Goal: Transaction & Acquisition: Purchase product/service

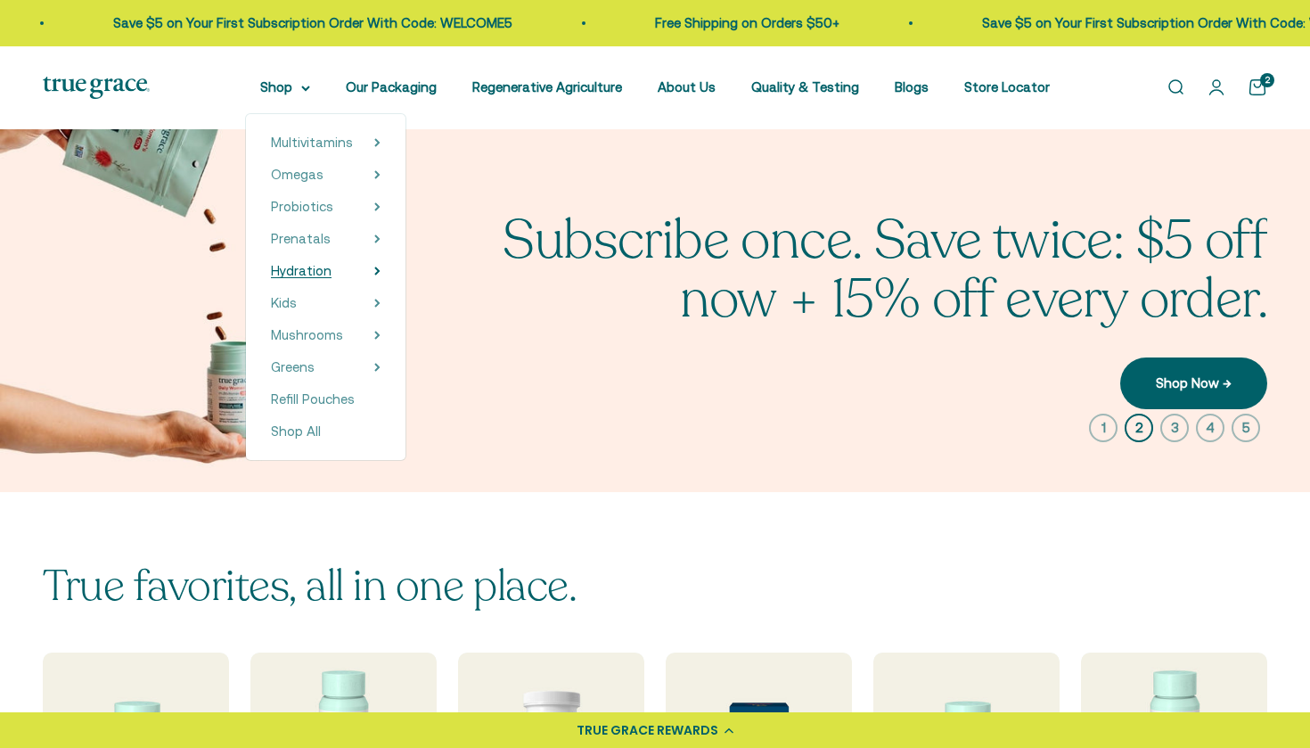
click at [290, 267] on span "Hydration" at bounding box center [301, 270] width 61 height 15
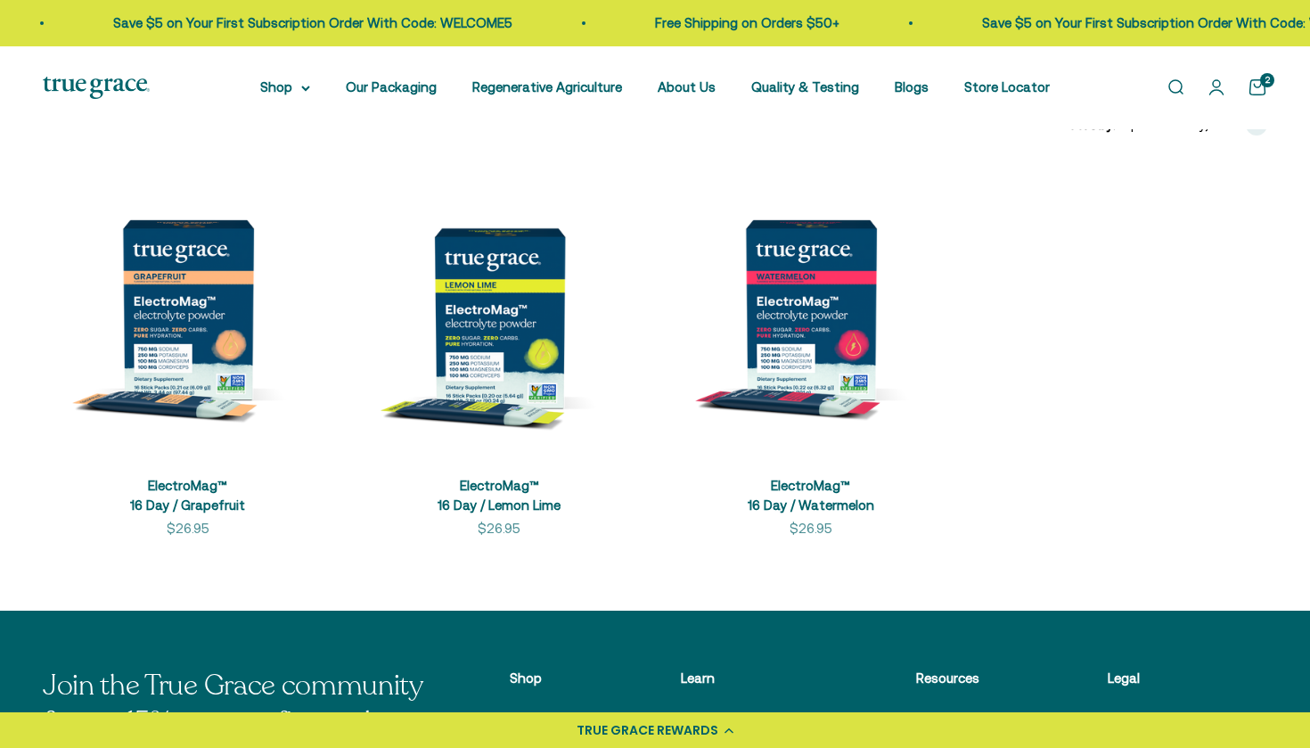
scroll to position [362, 0]
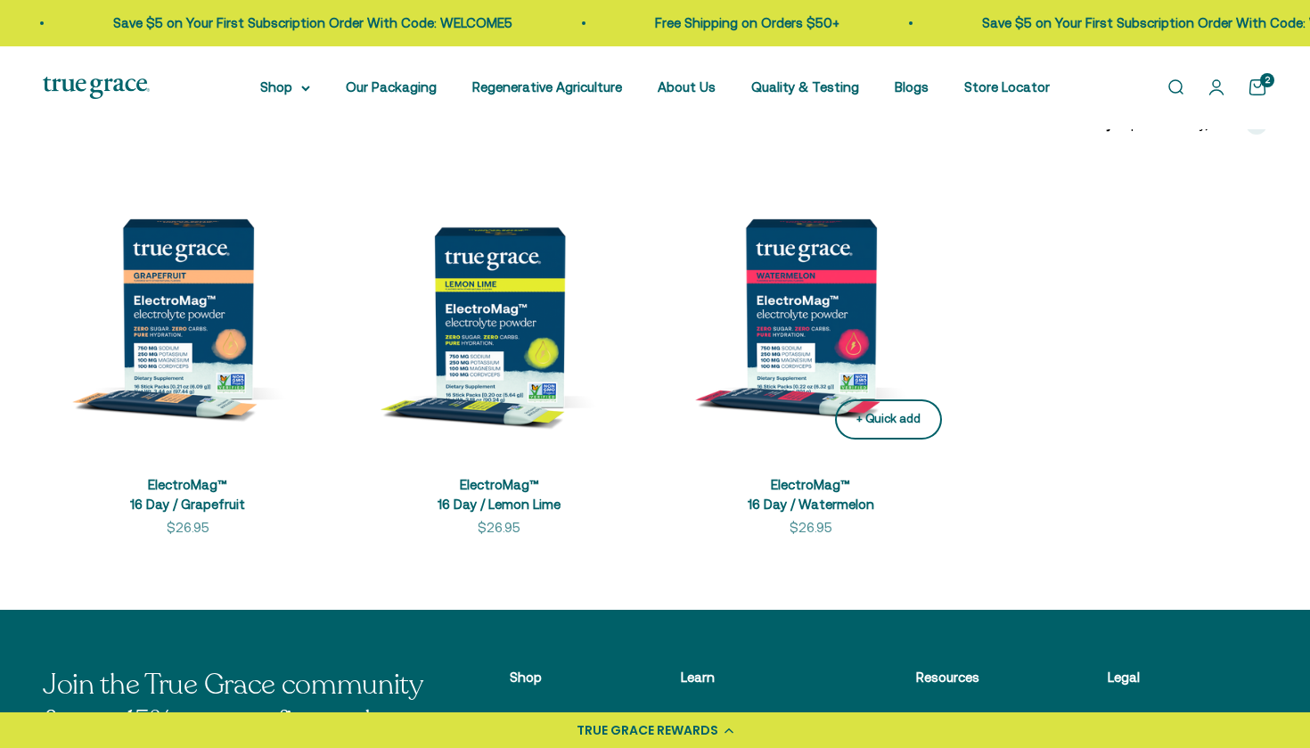
click at [879, 423] on div "+ Quick add" at bounding box center [888, 419] width 64 height 19
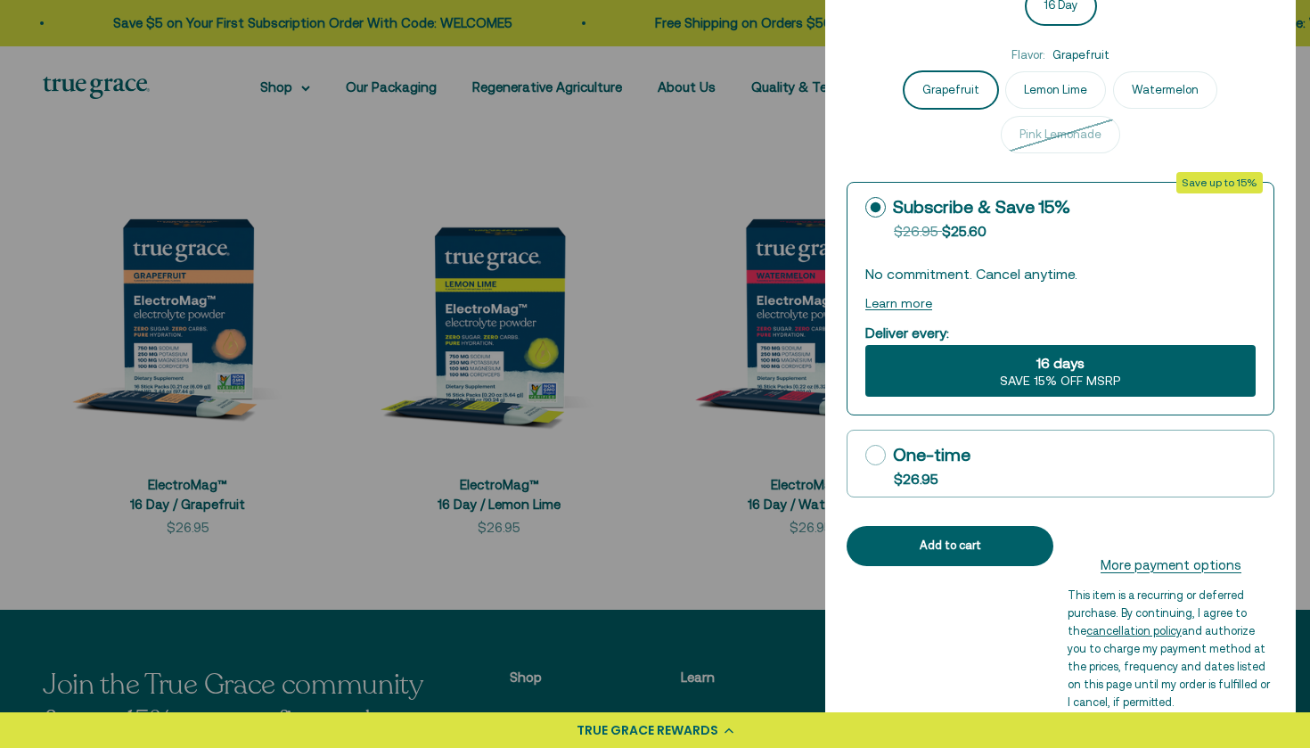
click at [511, 570] on div at bounding box center [655, 374] width 1310 height 748
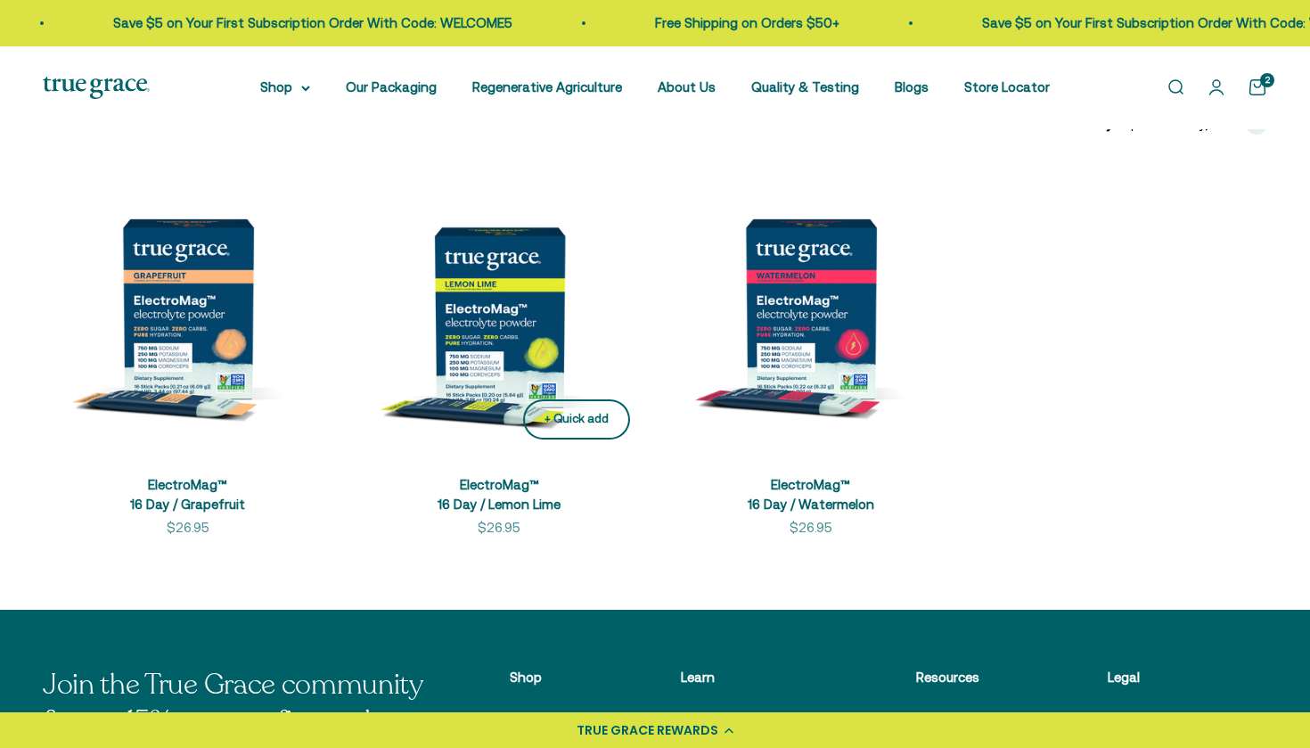
click at [578, 427] on div "+ Quick add" at bounding box center [576, 419] width 64 height 19
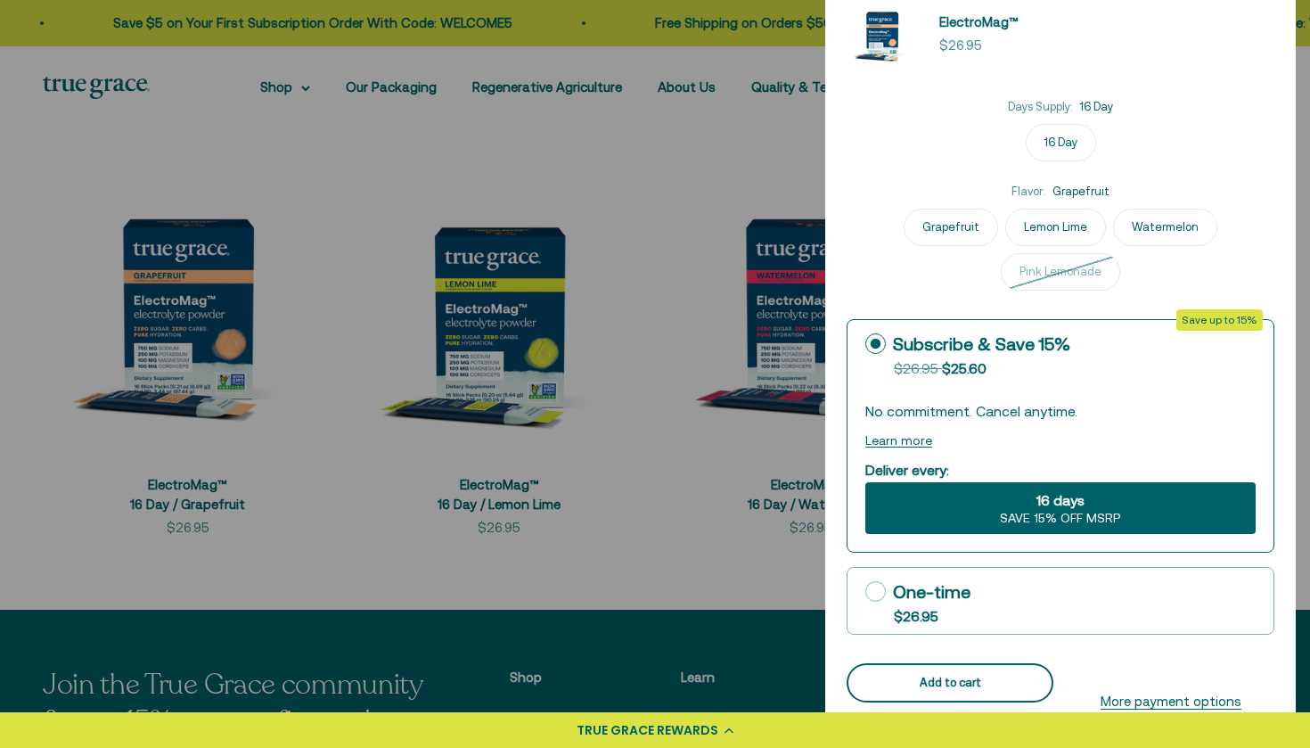
click at [909, 696] on button "Add to cart" at bounding box center [950, 683] width 207 height 40
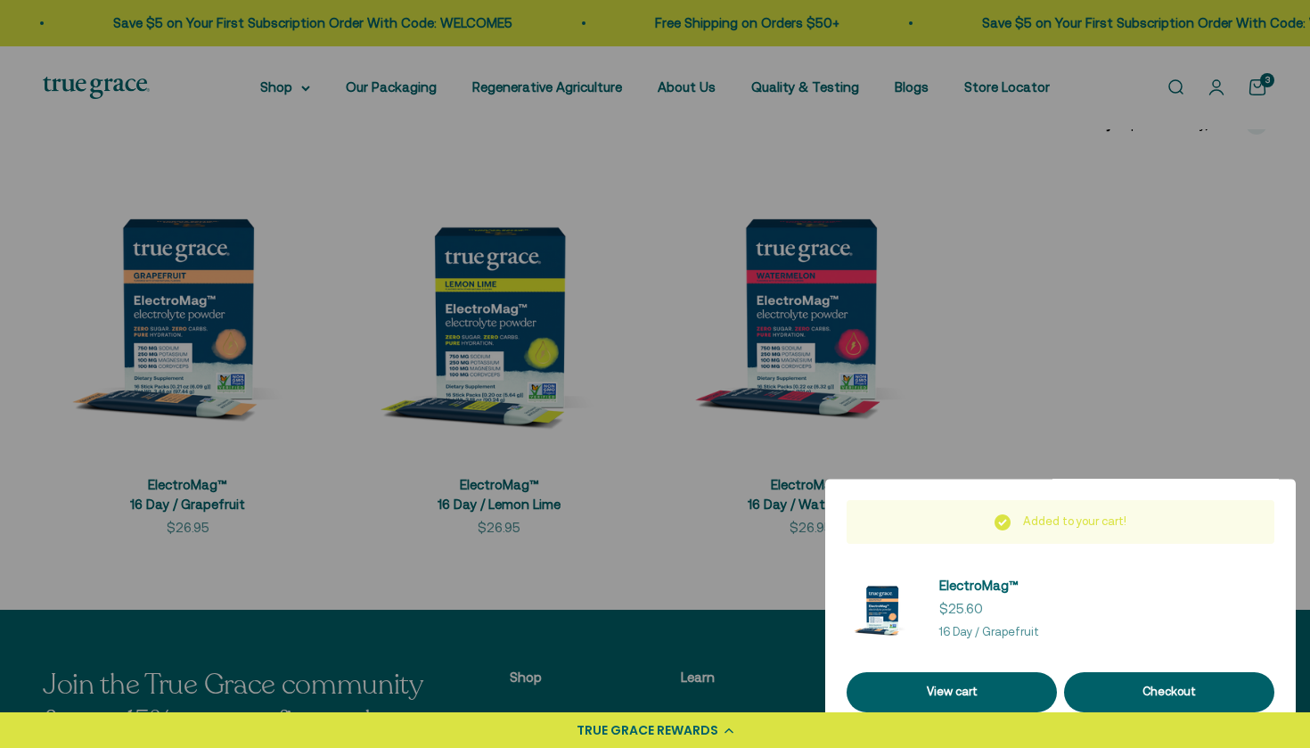
click at [728, 558] on div at bounding box center [655, 374] width 1310 height 748
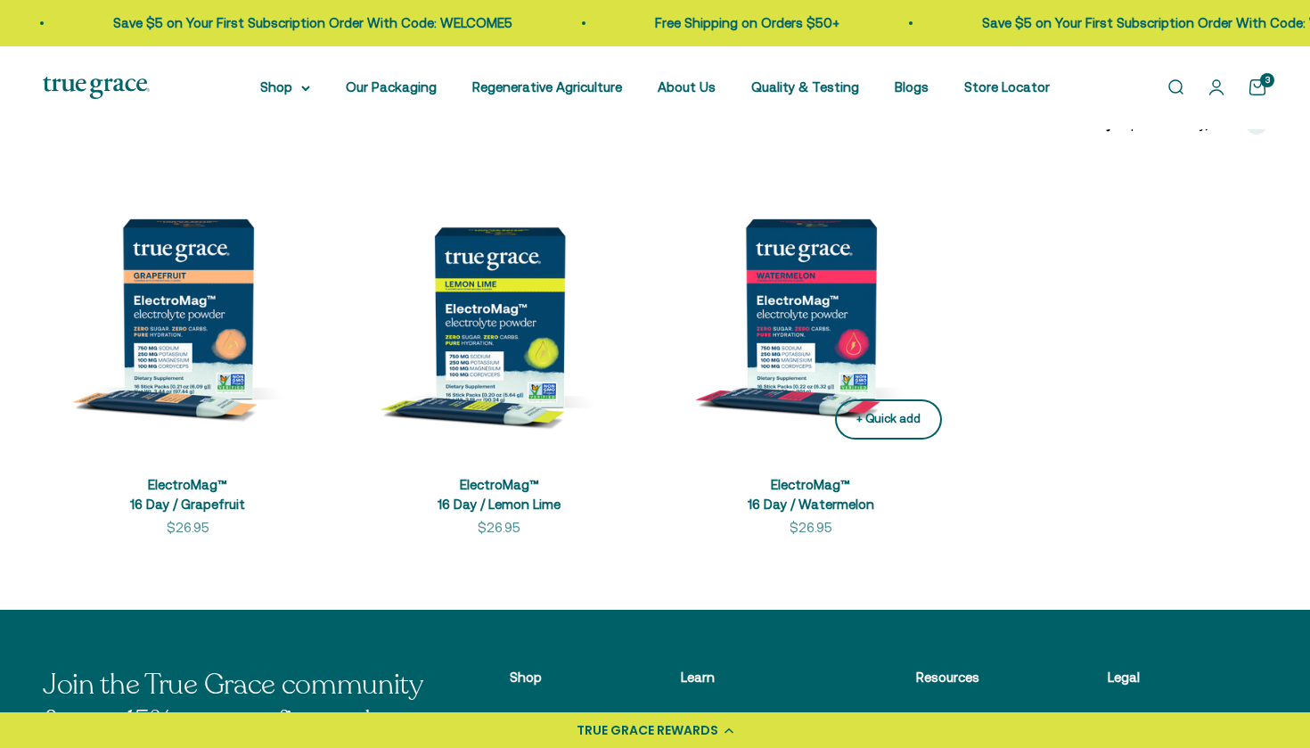
click at [869, 422] on div "+ Quick add" at bounding box center [888, 419] width 64 height 19
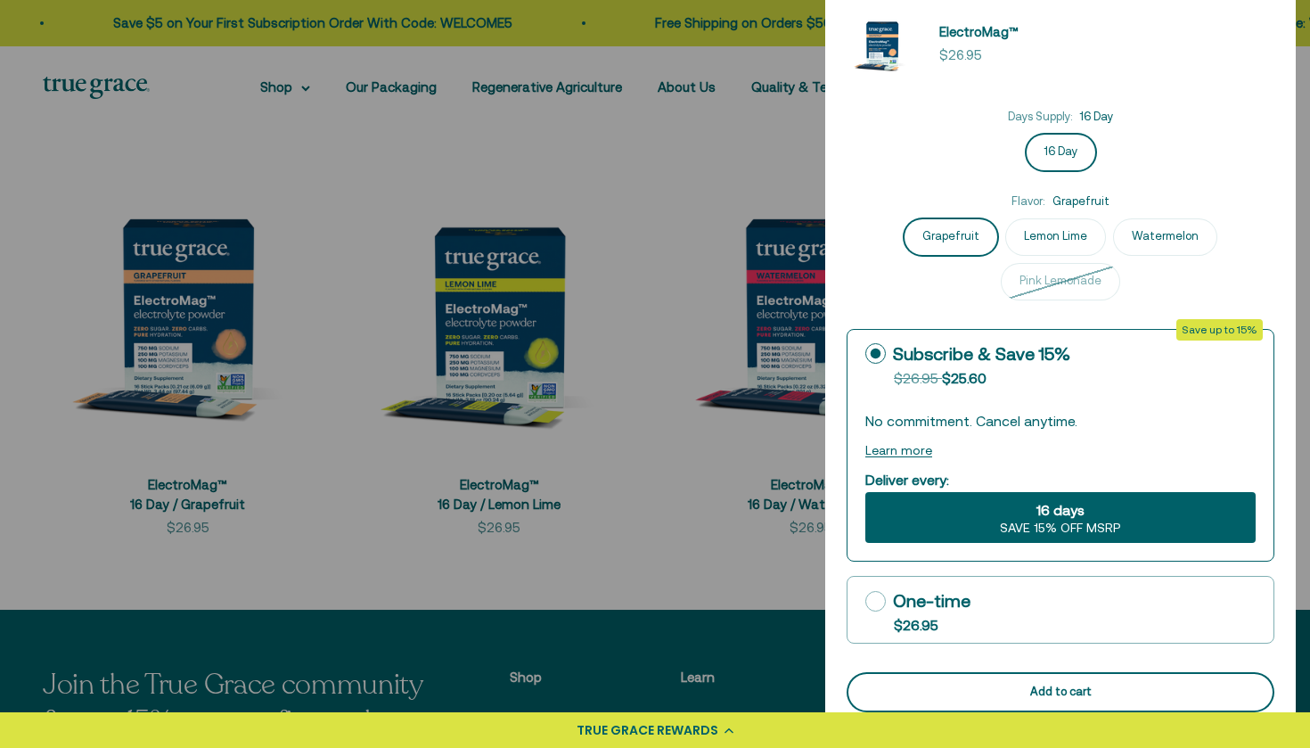
click at [1068, 689] on div "Add to cart" at bounding box center [1060, 692] width 385 height 19
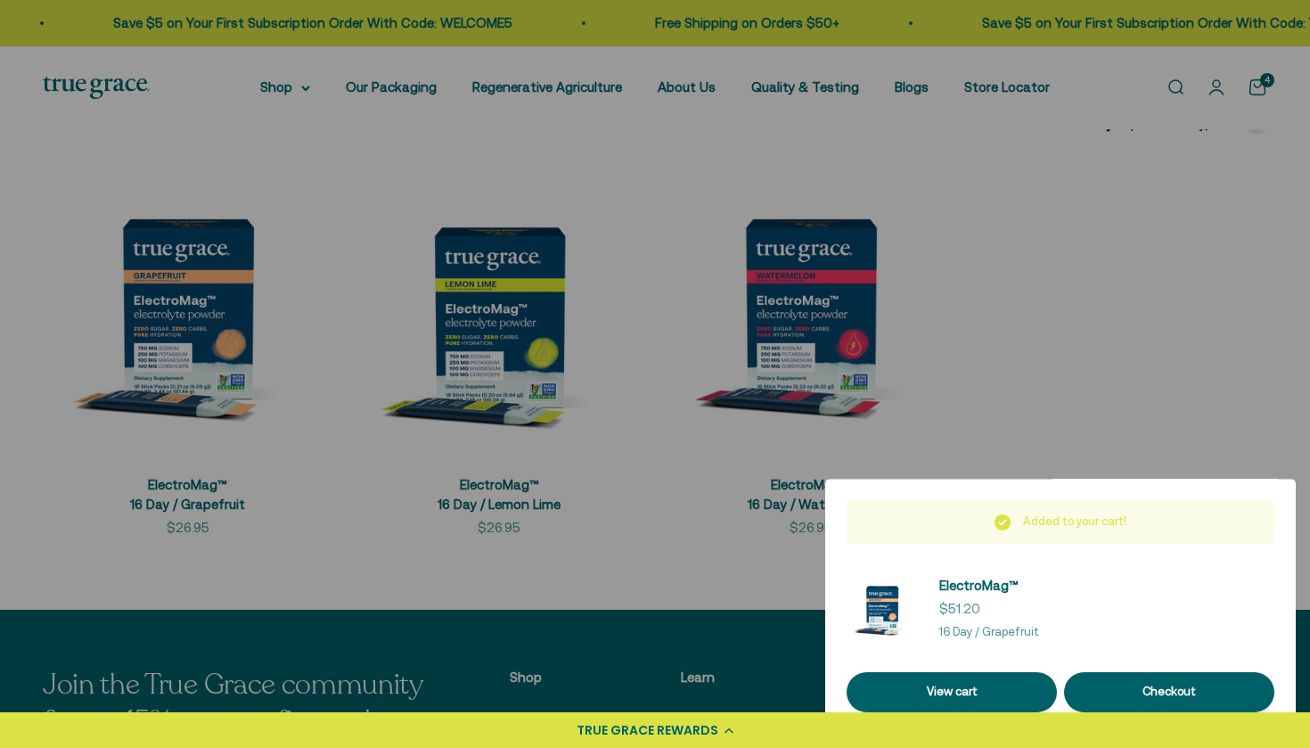
click at [344, 560] on div at bounding box center [655, 374] width 1310 height 748
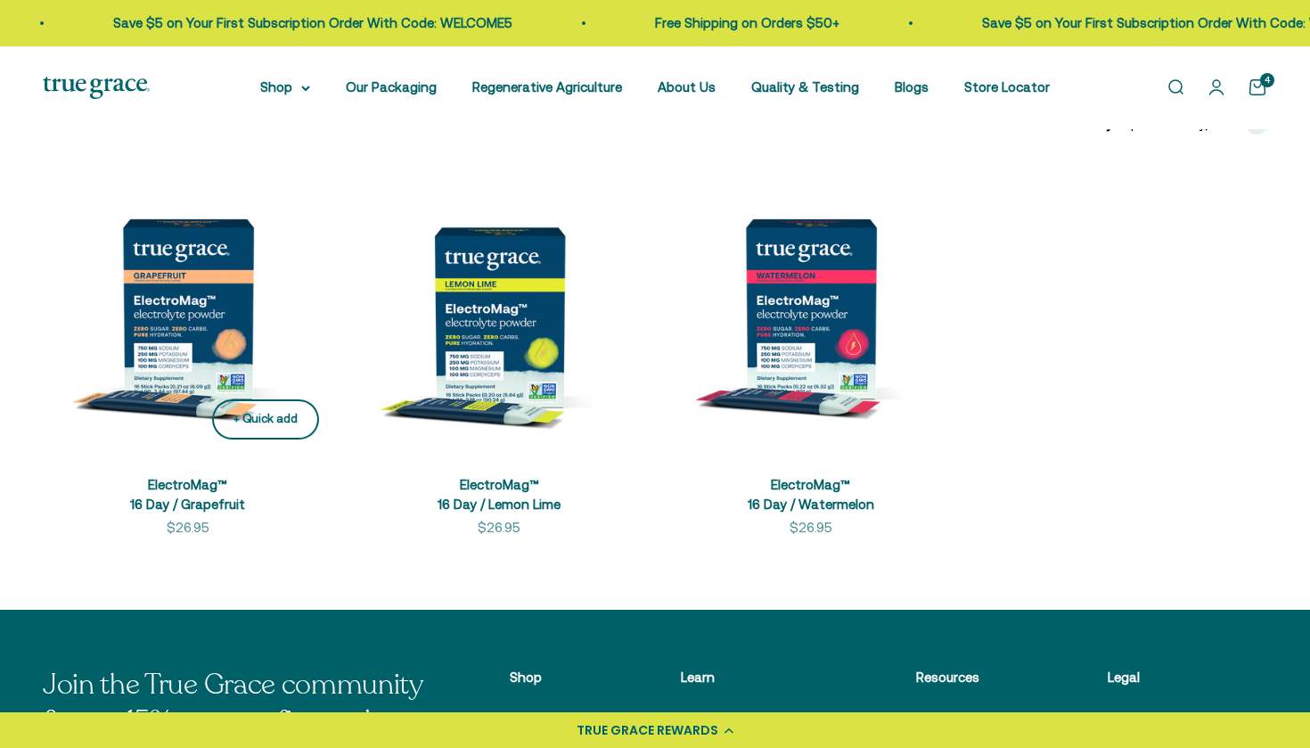
click at [267, 419] on div "+ Quick add" at bounding box center [265, 419] width 64 height 19
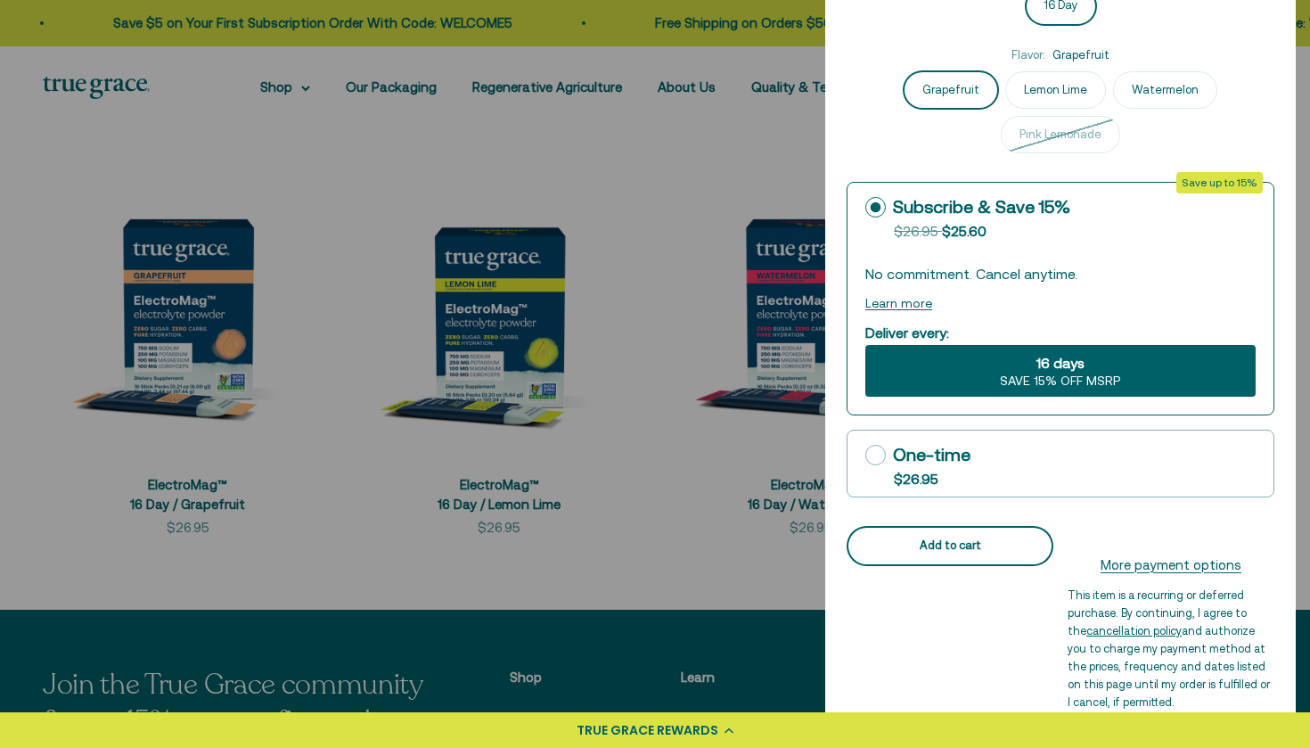
click at [1015, 547] on div "Add to cart" at bounding box center [950, 545] width 164 height 19
click at [1277, 5] on div "ElectroMag™ Sale price $26.95 Days Supply: 16 Day 16 Day Flavor: Grapefruit Gra…" at bounding box center [1060, 286] width 471 height 893
click at [733, 164] on div at bounding box center [655, 374] width 1310 height 748
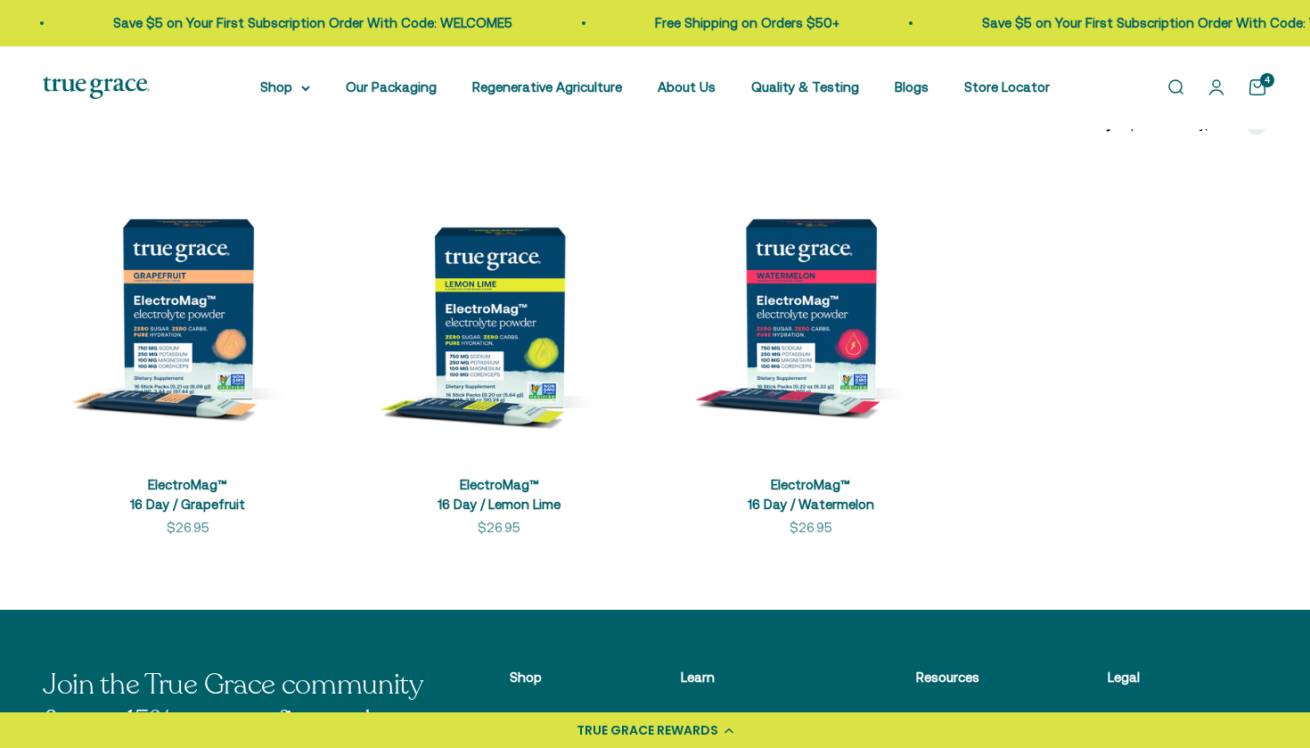
click at [1264, 84] on cart-count "4" at bounding box center [1267, 80] width 14 height 14
click at [856, 420] on div "+ Quick add" at bounding box center [888, 419] width 64 height 19
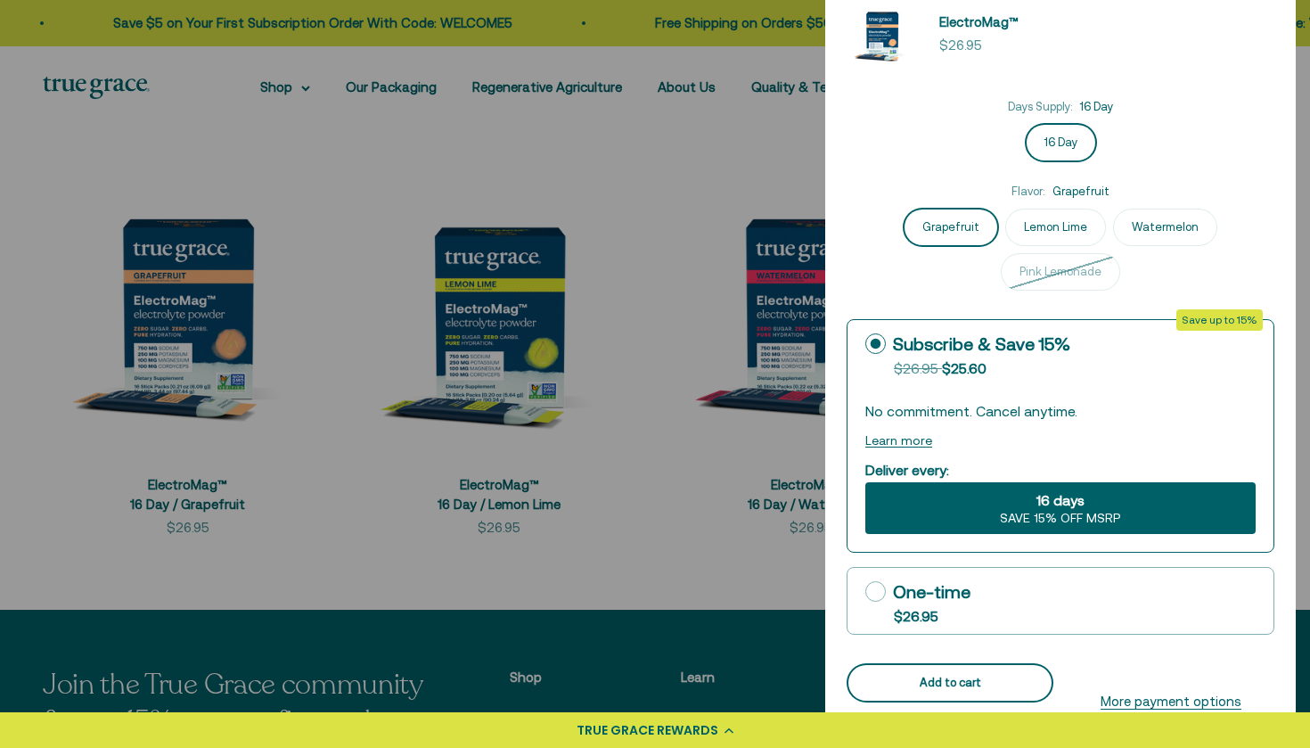
click at [988, 678] on div "Add to cart" at bounding box center [950, 683] width 164 height 19
click at [681, 592] on div at bounding box center [655, 374] width 1310 height 748
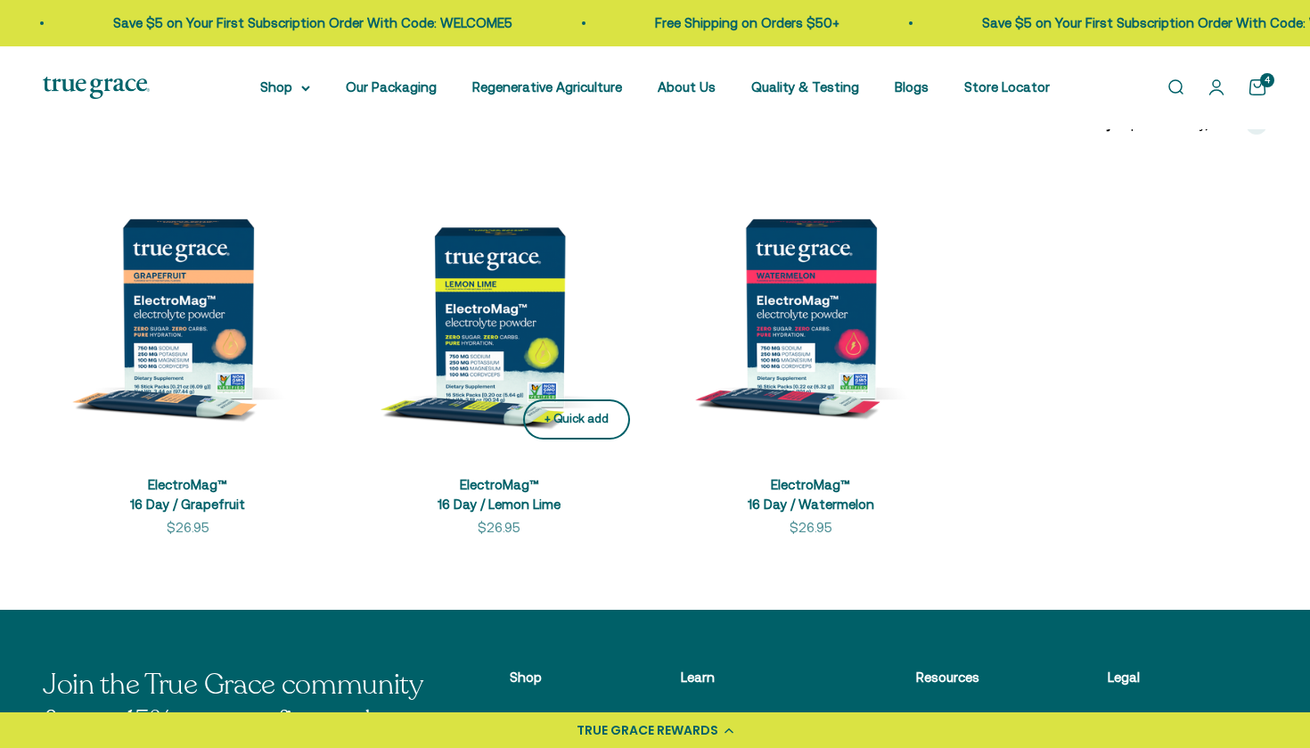
click at [565, 416] on div "+ Quick add" at bounding box center [576, 419] width 64 height 19
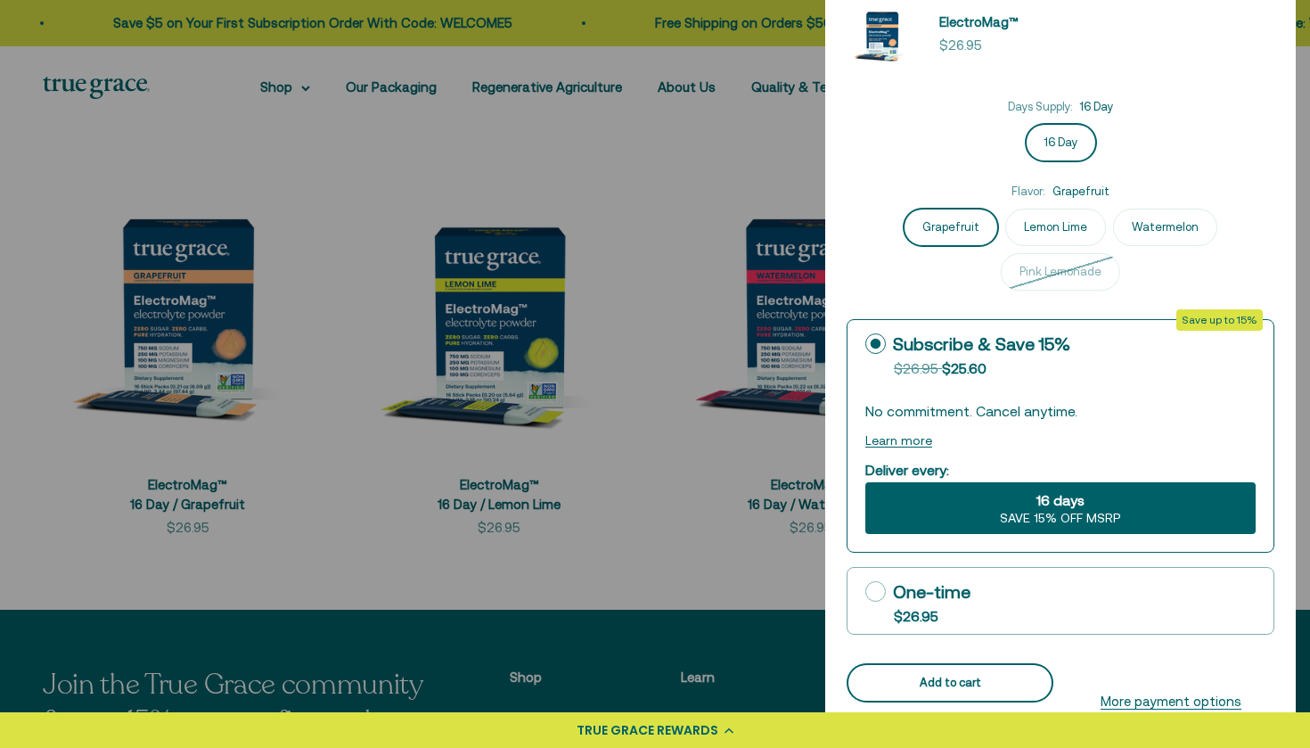
click at [996, 678] on div "Add to cart" at bounding box center [950, 683] width 164 height 19
click at [732, 575] on div at bounding box center [655, 374] width 1310 height 748
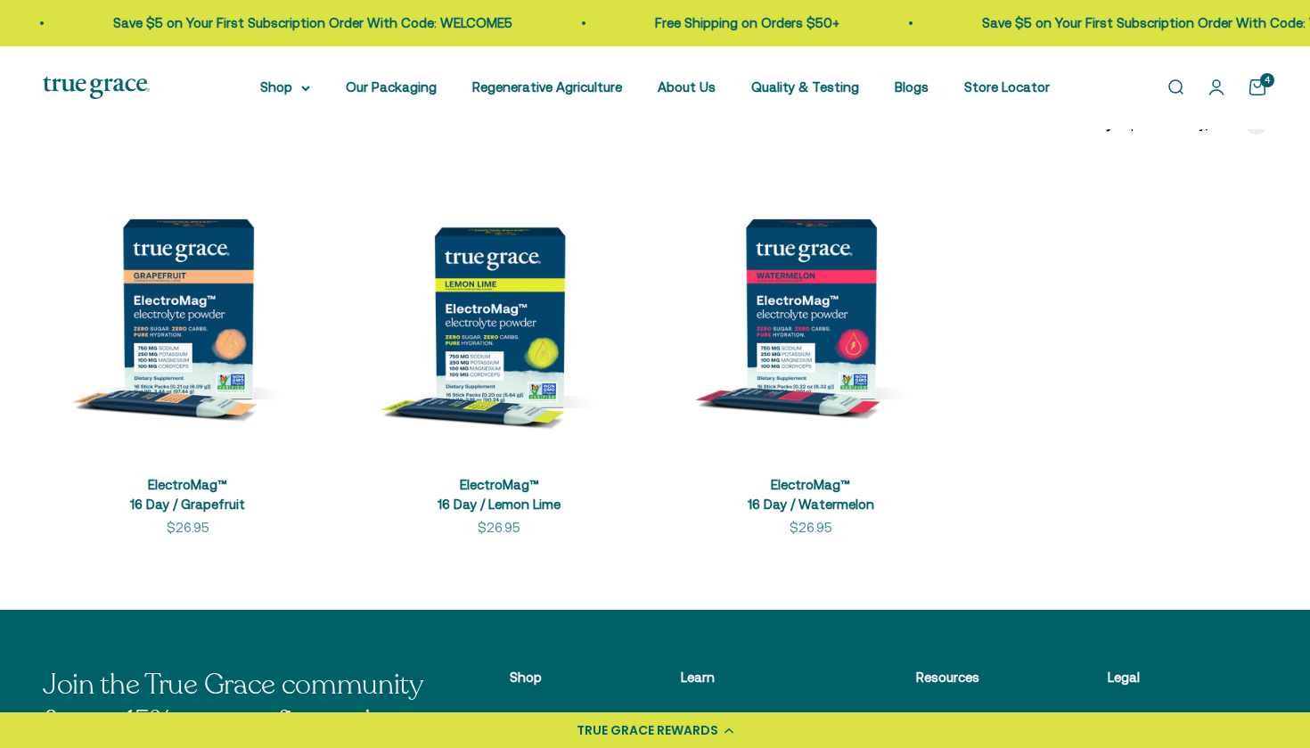
click at [1252, 92] on link "Open cart 4" at bounding box center [1258, 88] width 20 height 20
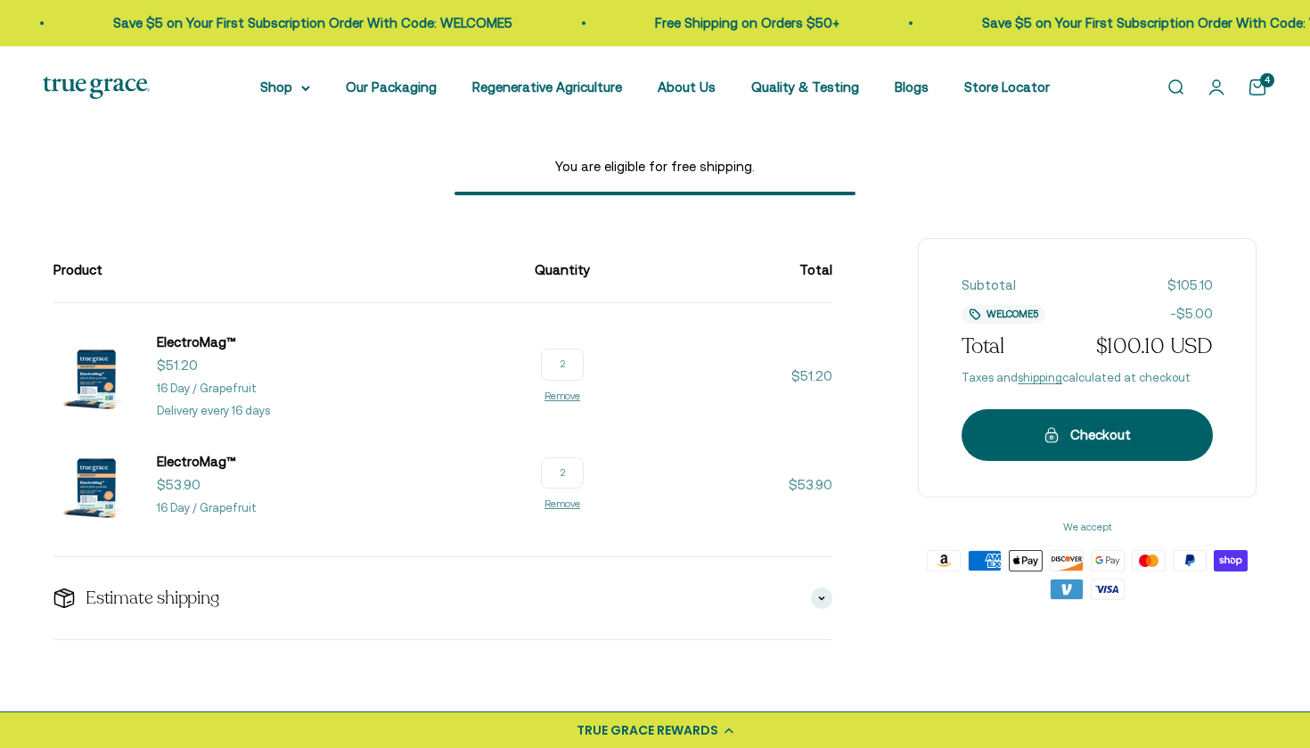
scroll to position [105, 0]
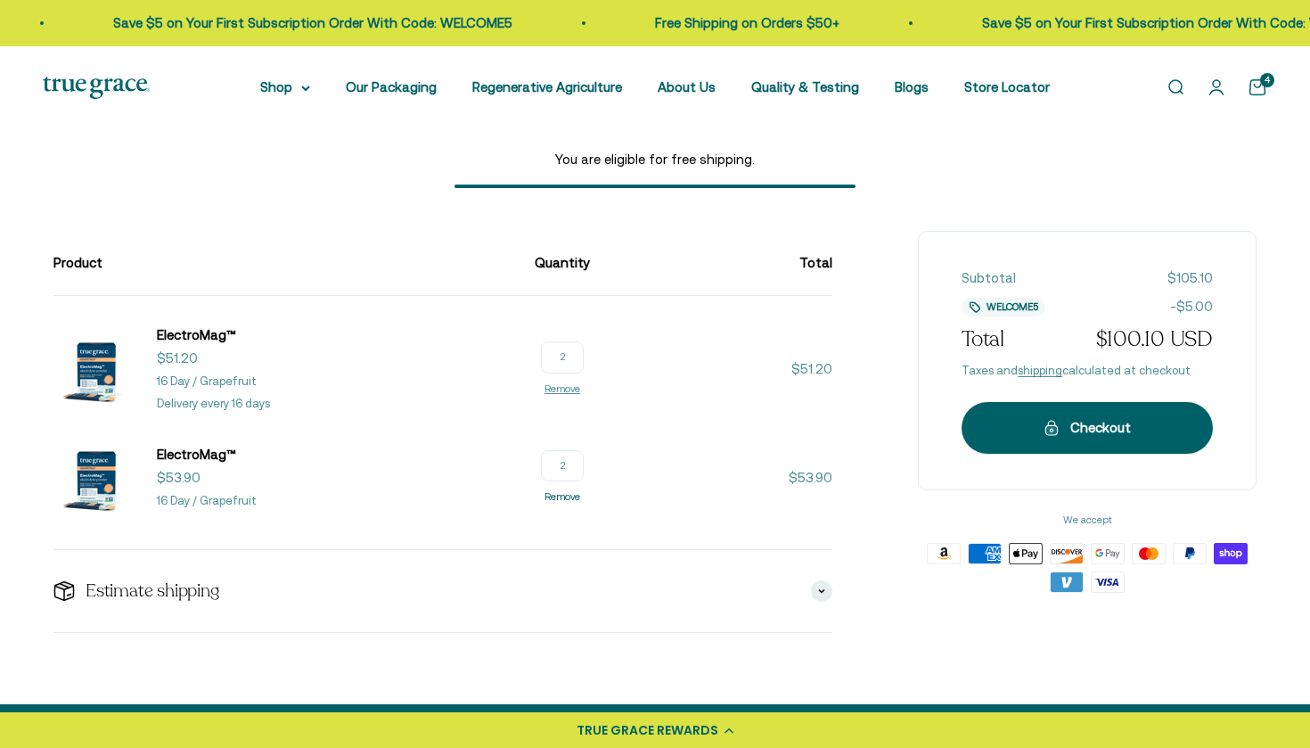
click at [580, 493] on link "Remove" at bounding box center [562, 496] width 36 height 11
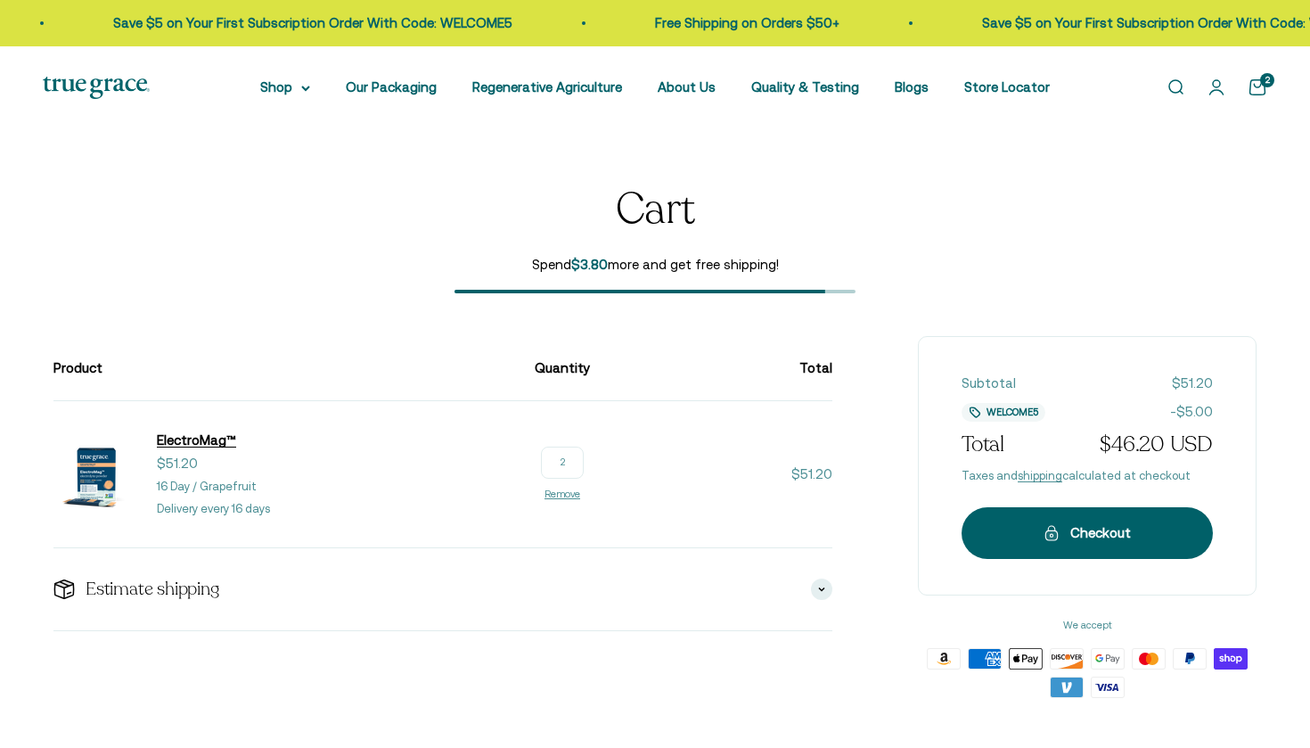
click at [206, 438] on span "ElectroMag™" at bounding box center [196, 439] width 79 height 15
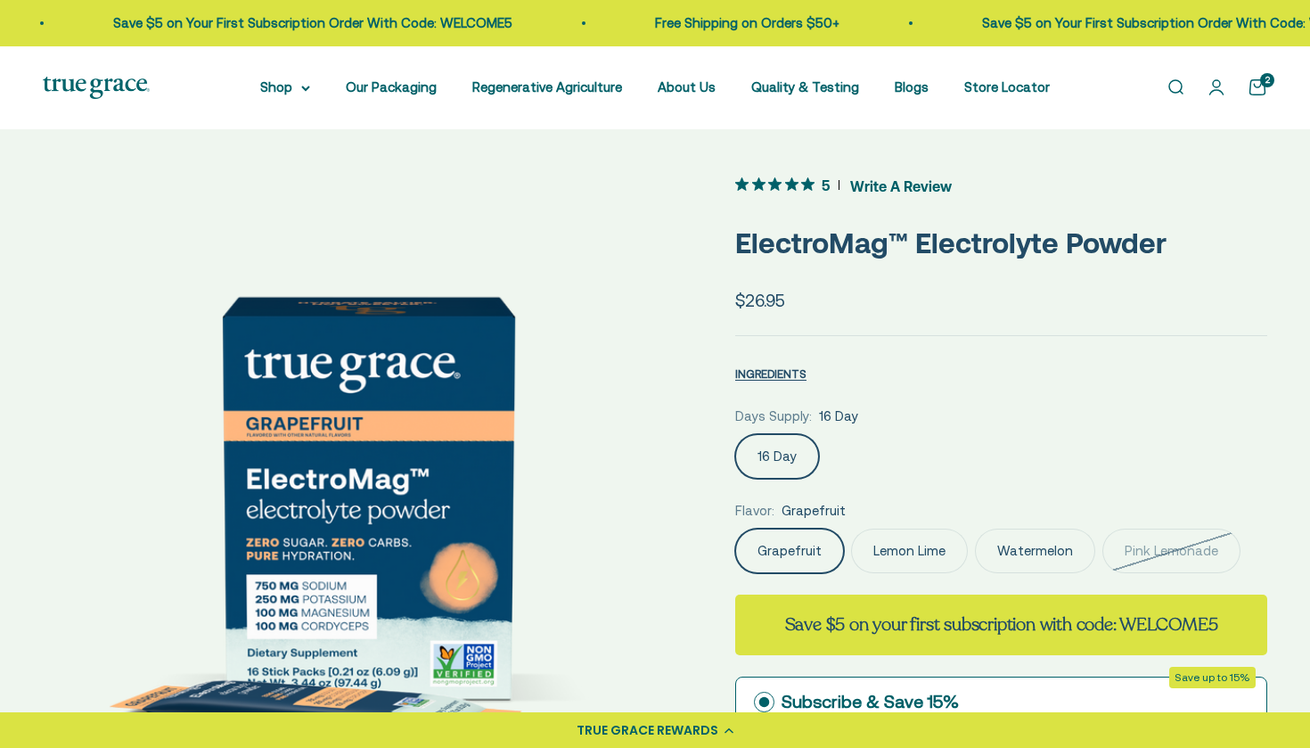
click at [1031, 544] on label "Watermelon" at bounding box center [1035, 550] width 120 height 45
click at [735, 528] on input "Watermelon" at bounding box center [734, 528] width 1 height 1
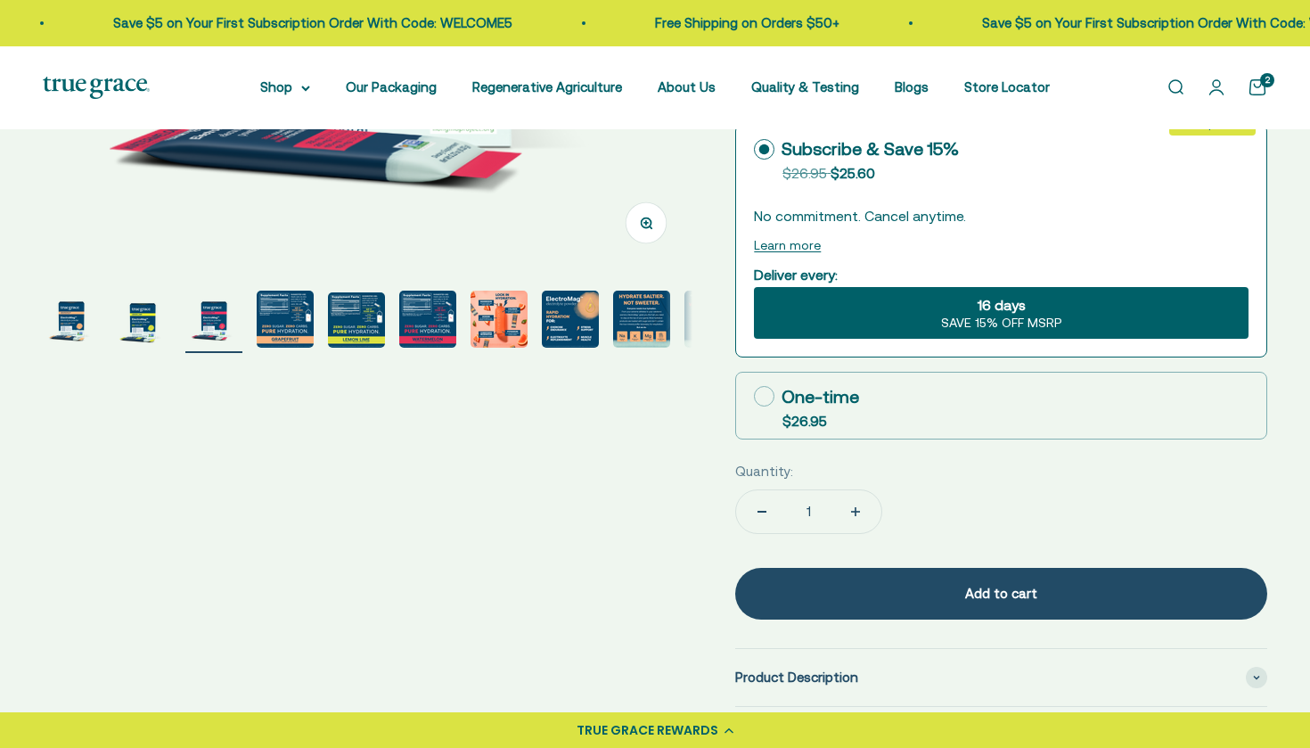
scroll to position [553, 0]
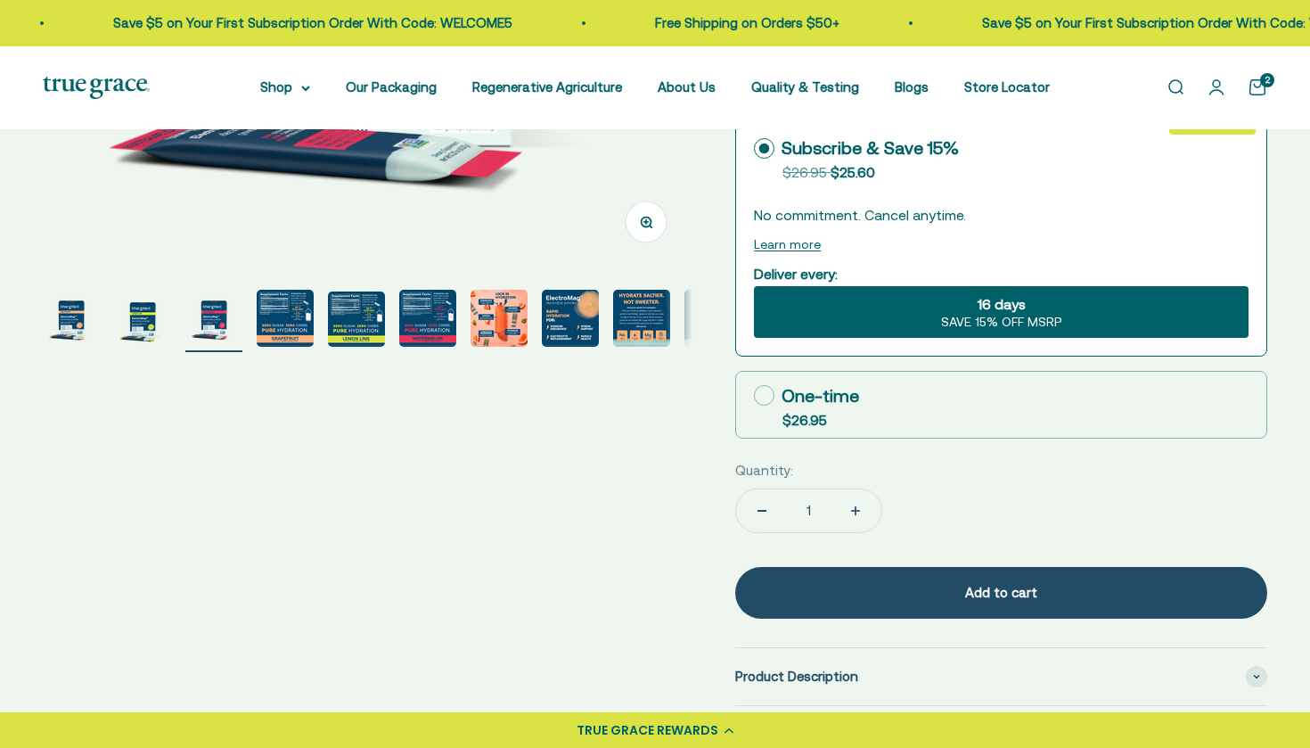
click at [859, 508] on icon "Increase quantity" at bounding box center [855, 510] width 9 height 9
type input "2"
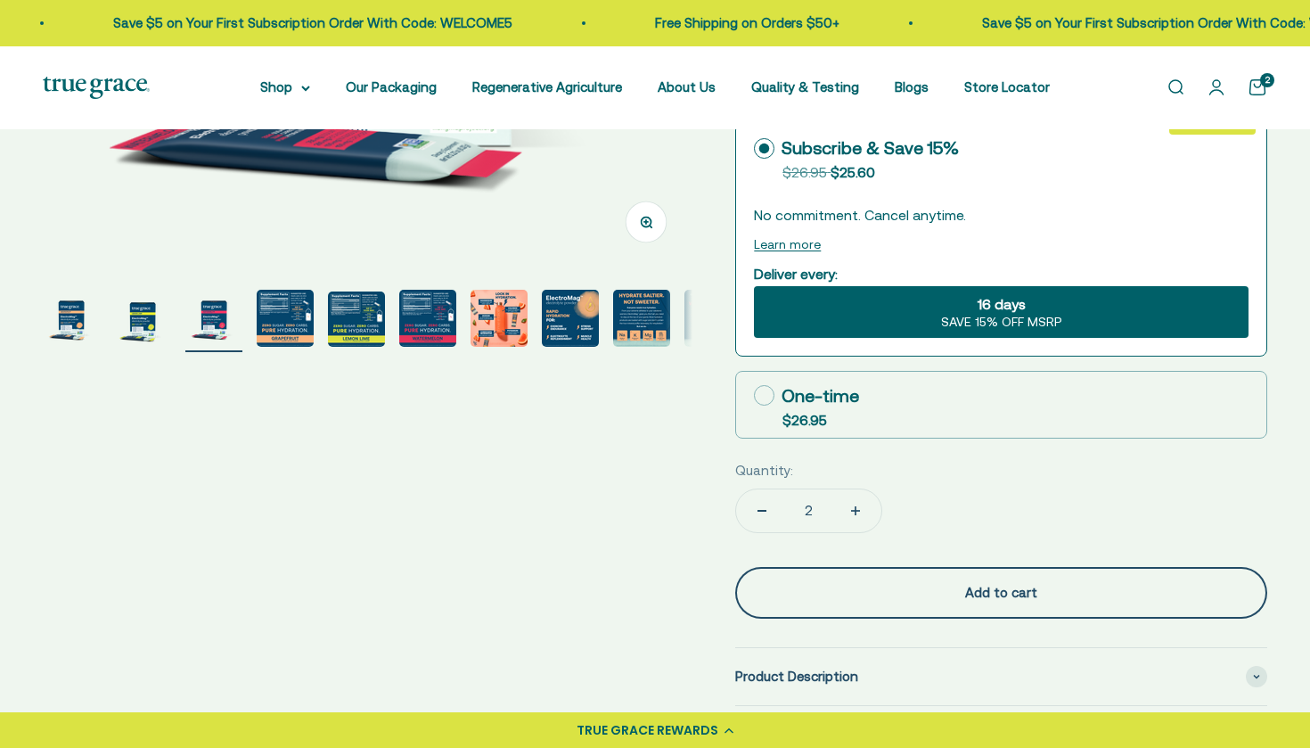
click at [1029, 589] on div "Add to cart" at bounding box center [1001, 592] width 461 height 21
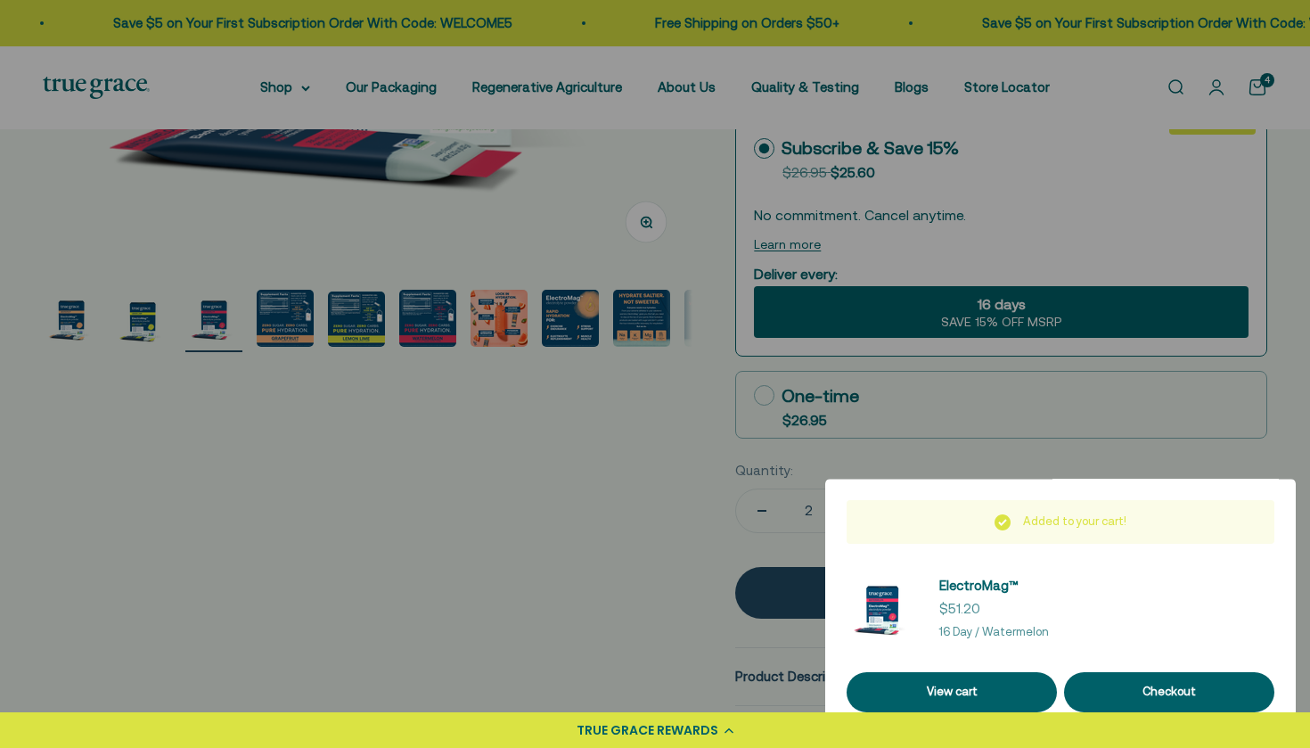
click at [649, 554] on div at bounding box center [655, 374] width 1310 height 748
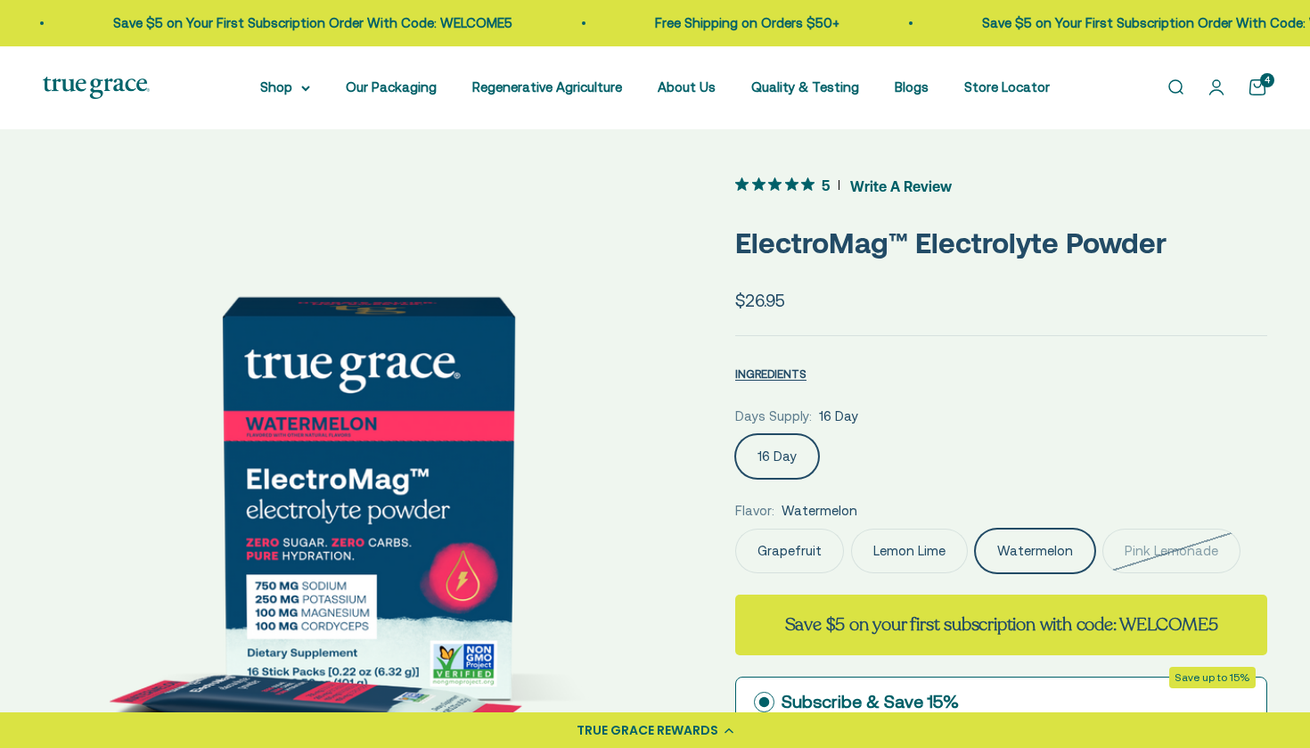
scroll to position [0, 0]
click at [909, 559] on label "Lemon Lime" at bounding box center [909, 550] width 117 height 45
click at [735, 528] on input "Lemon Lime" at bounding box center [734, 528] width 1 height 1
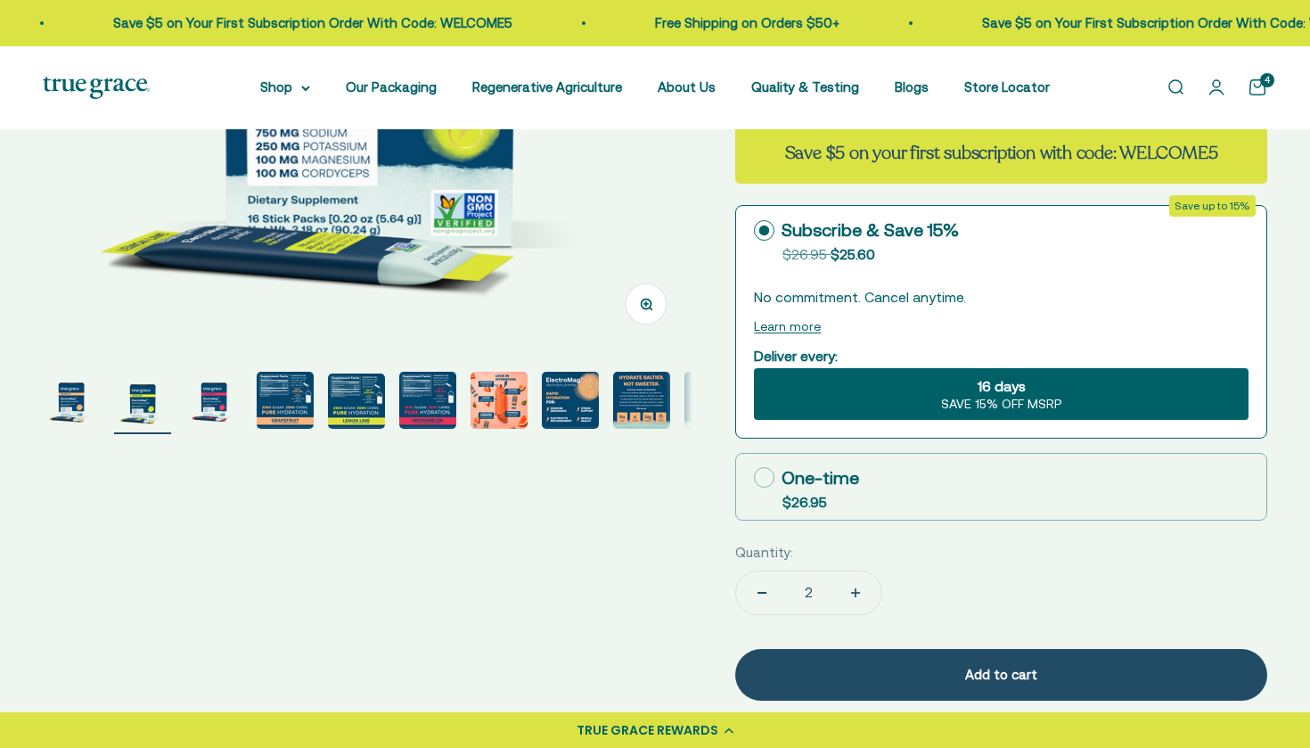
scroll to position [473, 0]
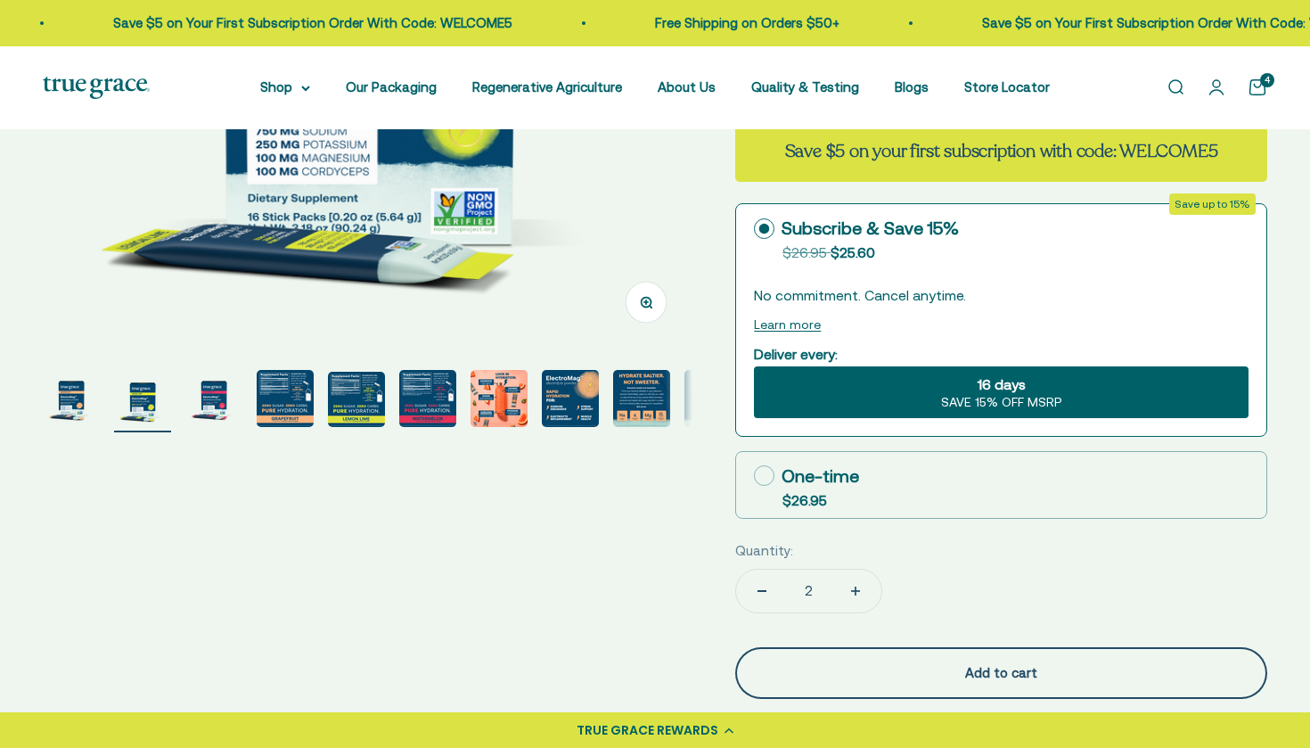
click at [996, 662] on div "Add to cart" at bounding box center [1001, 672] width 461 height 21
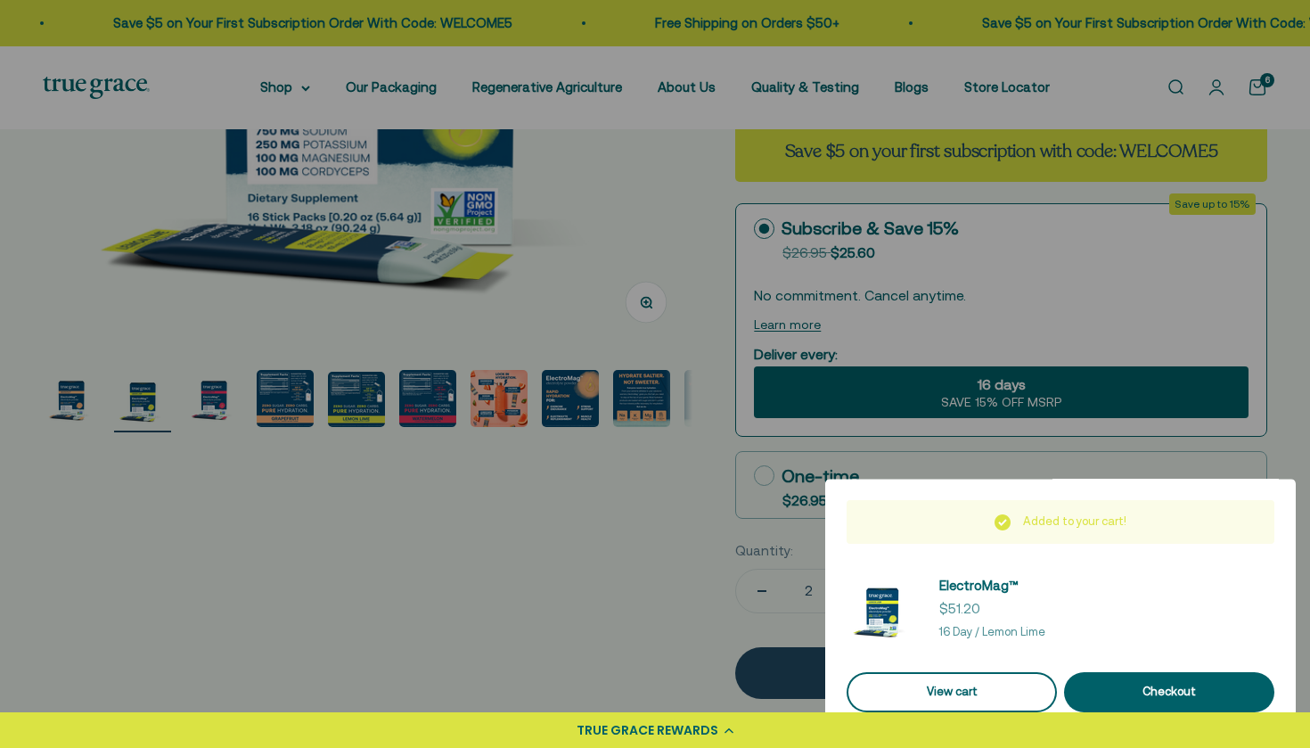
click at [952, 693] on link "View cart" at bounding box center [952, 692] width 210 height 40
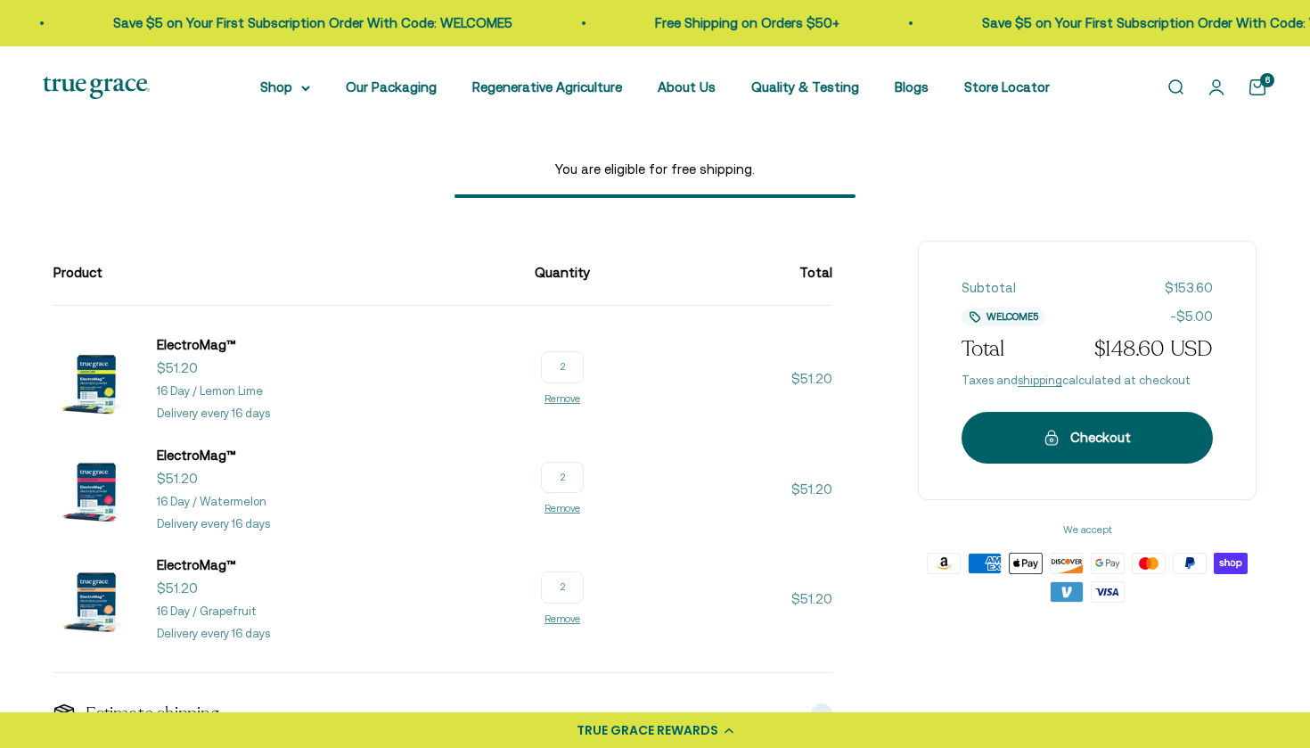
scroll to position [104, 0]
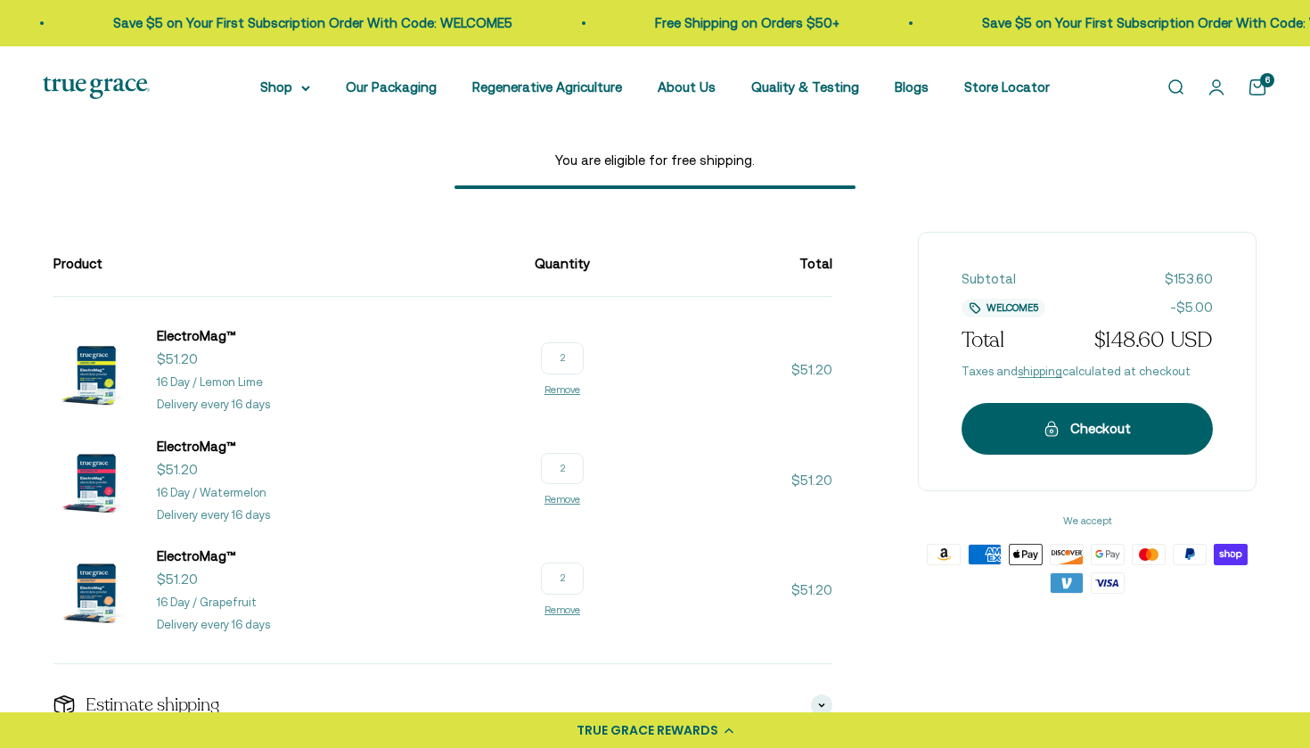
drag, startPoint x: 625, startPoint y: 356, endPoint x: 577, endPoint y: 356, distance: 48.1
click at [582, 356] on line-item-quantity "2 Remove" at bounding box center [562, 369] width 55 height 55
type input "1"
click at [886, 373] on div "Product Quantity Total ElectroMag™ Sale price $51.20 16 Day / Lemon Lime Delive…" at bounding box center [654, 489] width 1203 height 515
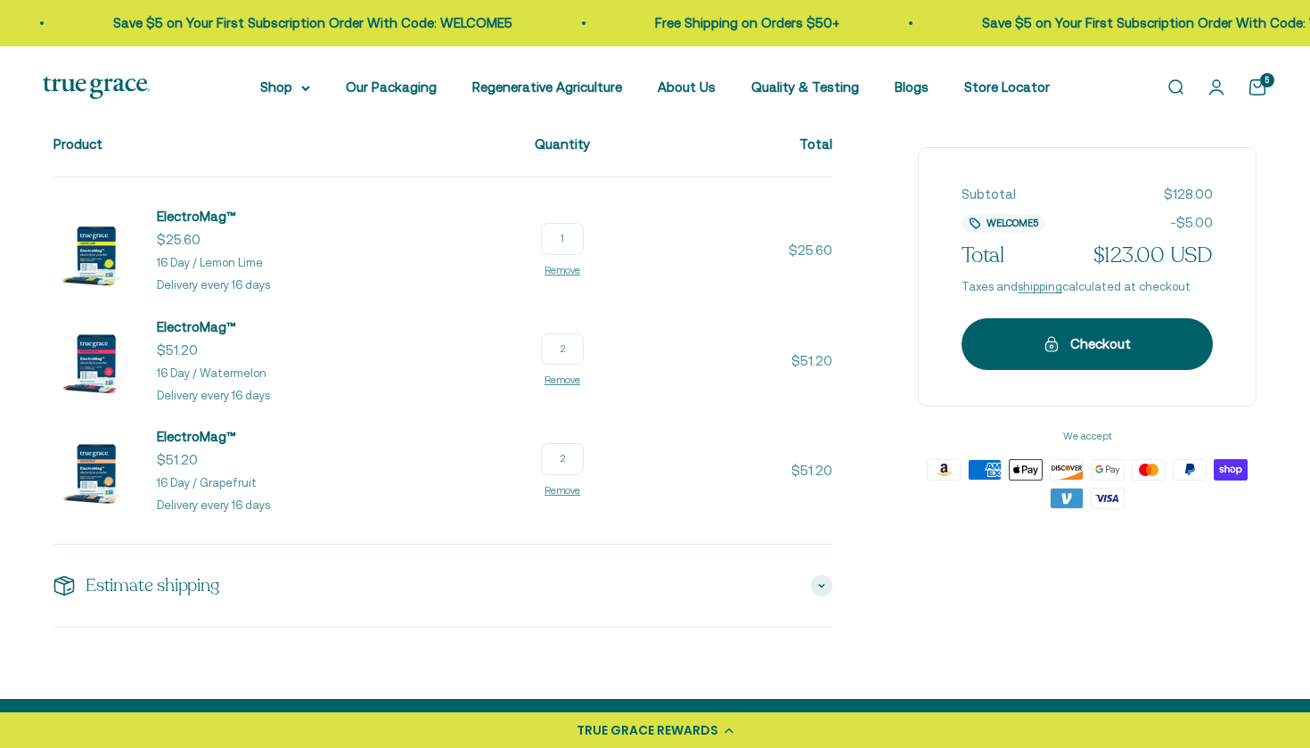
scroll to position [232, 0]
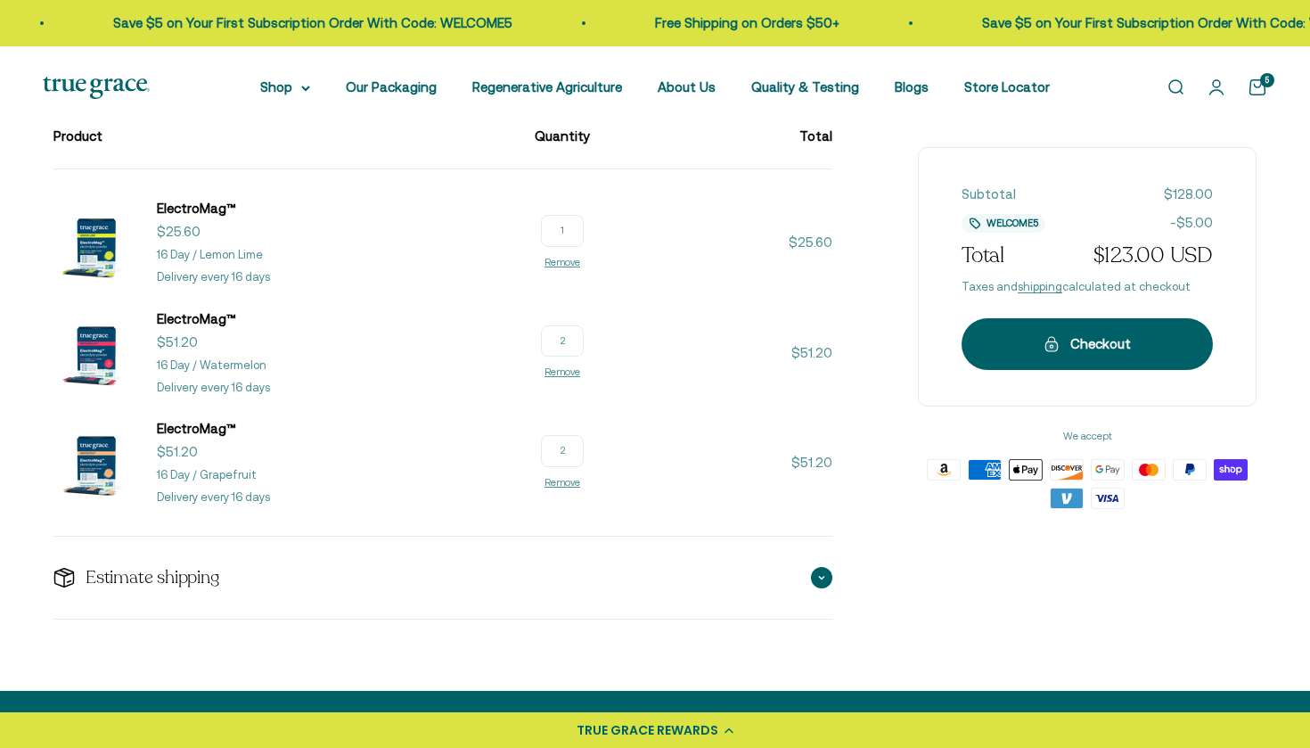
click at [820, 568] on span at bounding box center [821, 577] width 21 height 21
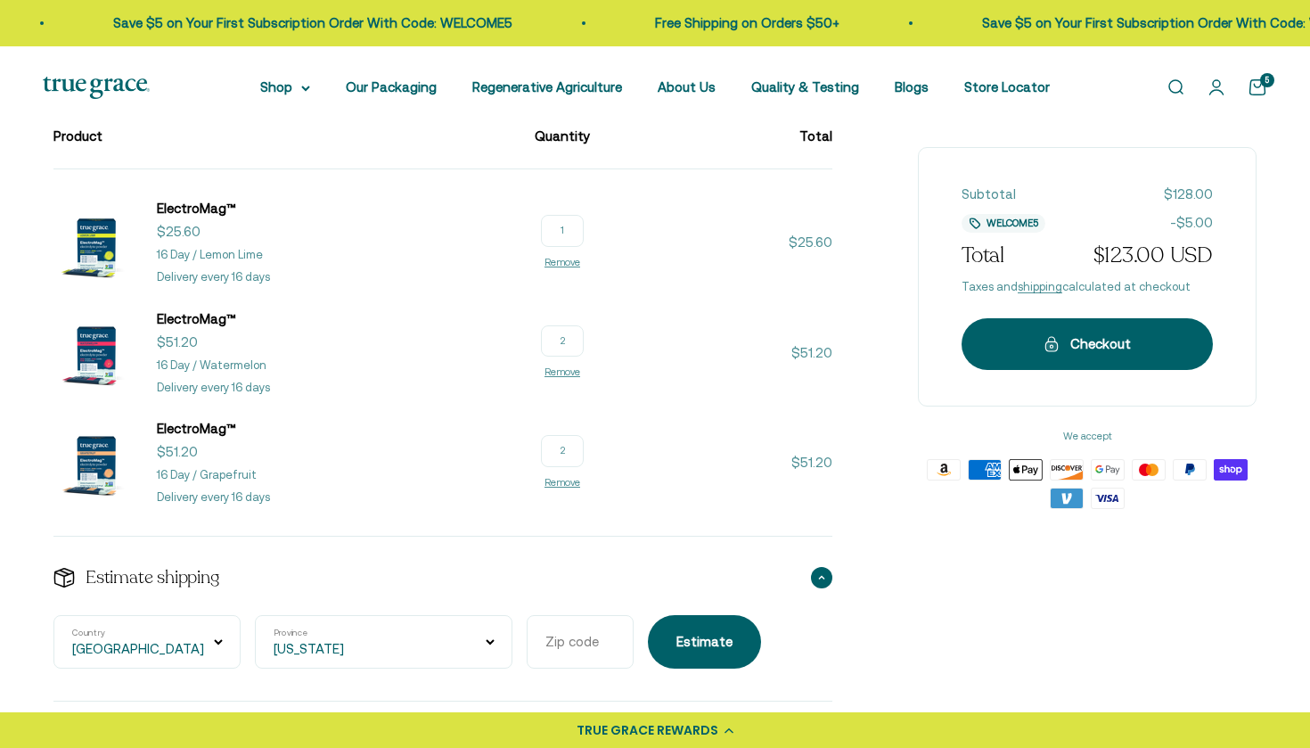
select select "[US_STATE]"
type input "83860"
click at [676, 635] on div "Estimate" at bounding box center [704, 641] width 56 height 21
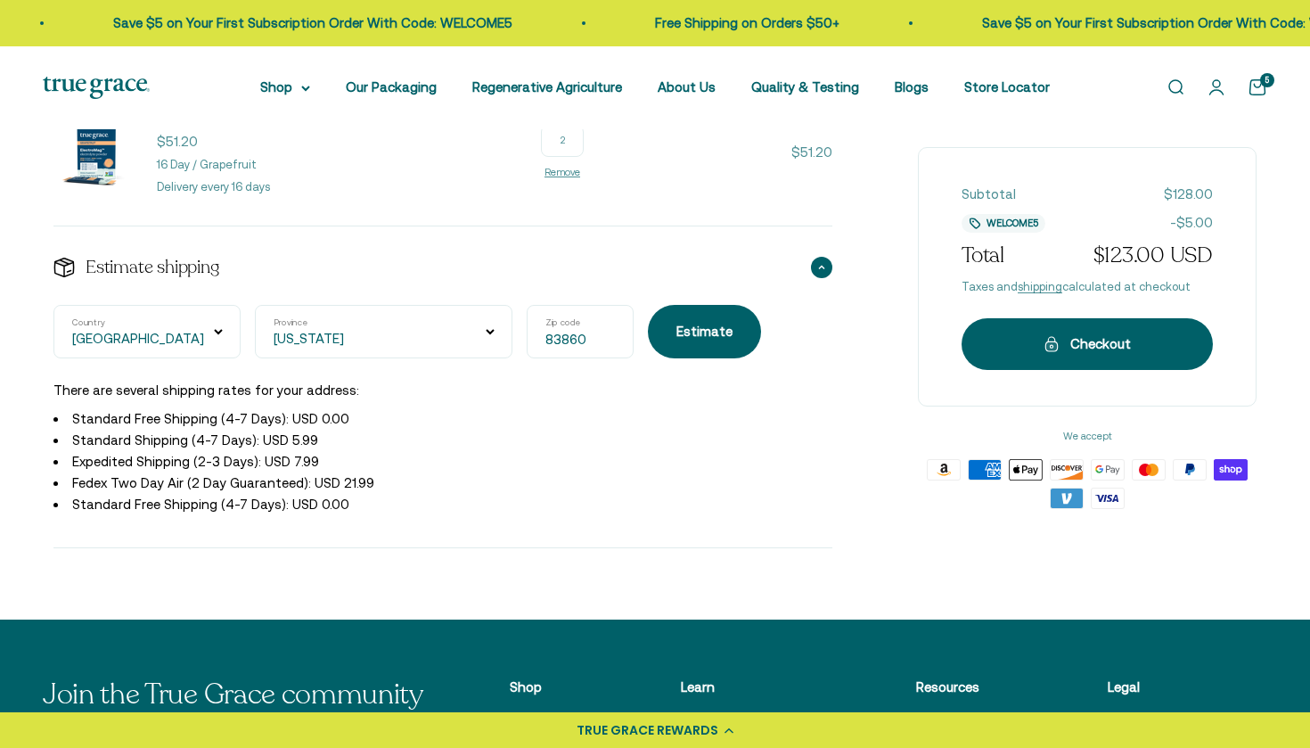
scroll to position [540, 0]
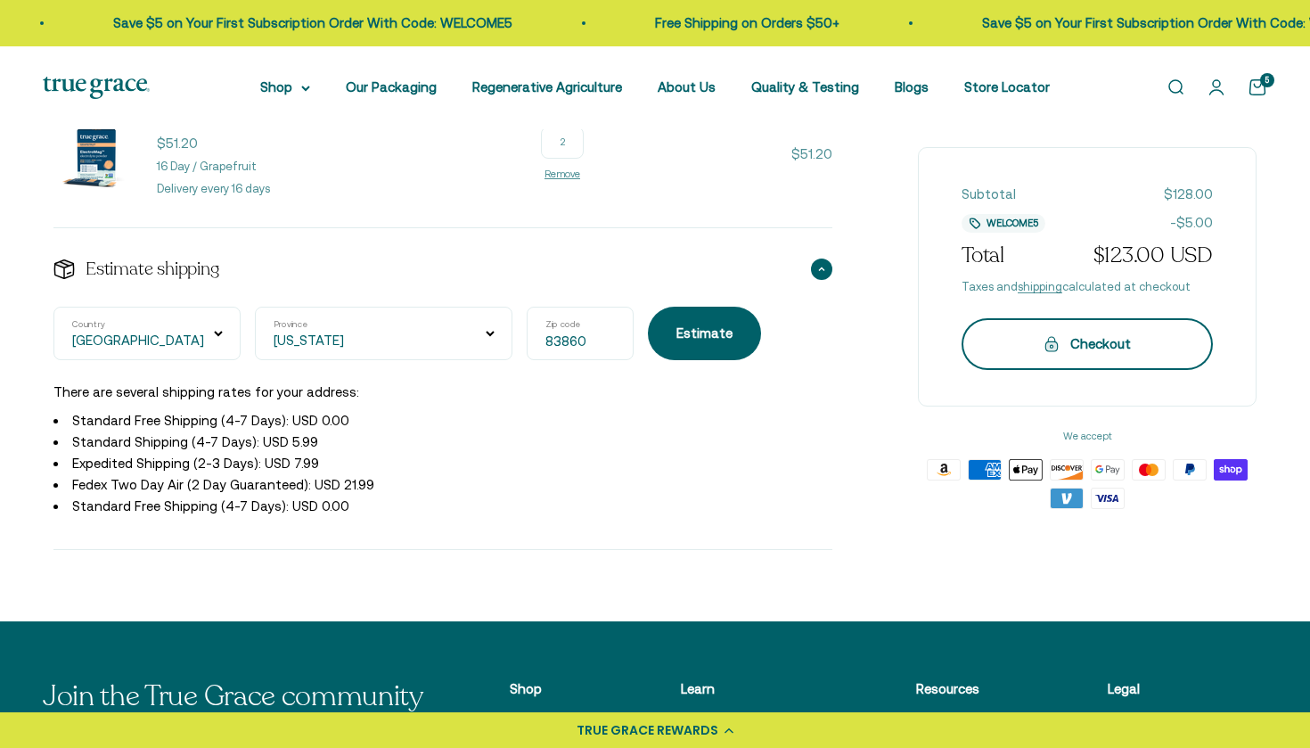
click at [1109, 348] on div "Checkout" at bounding box center [1087, 343] width 180 height 21
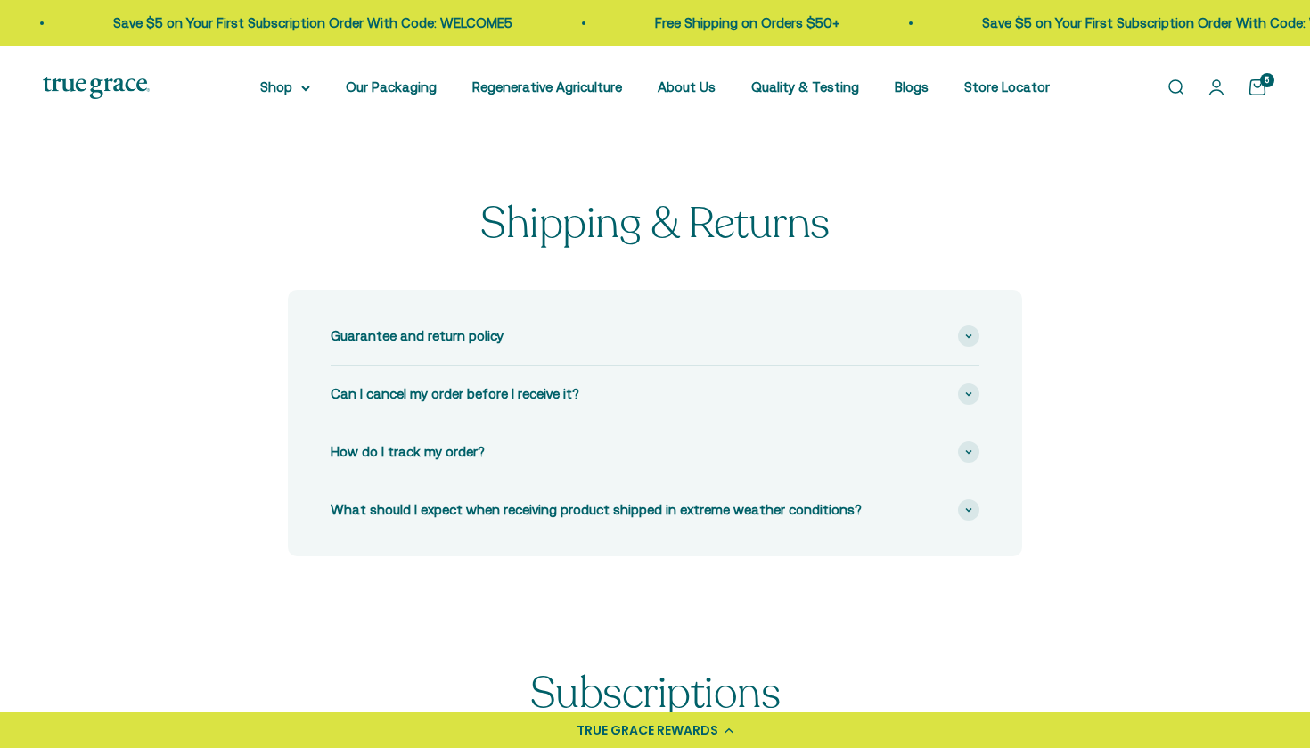
click at [1222, 88] on link "Open account page" at bounding box center [1217, 88] width 20 height 20
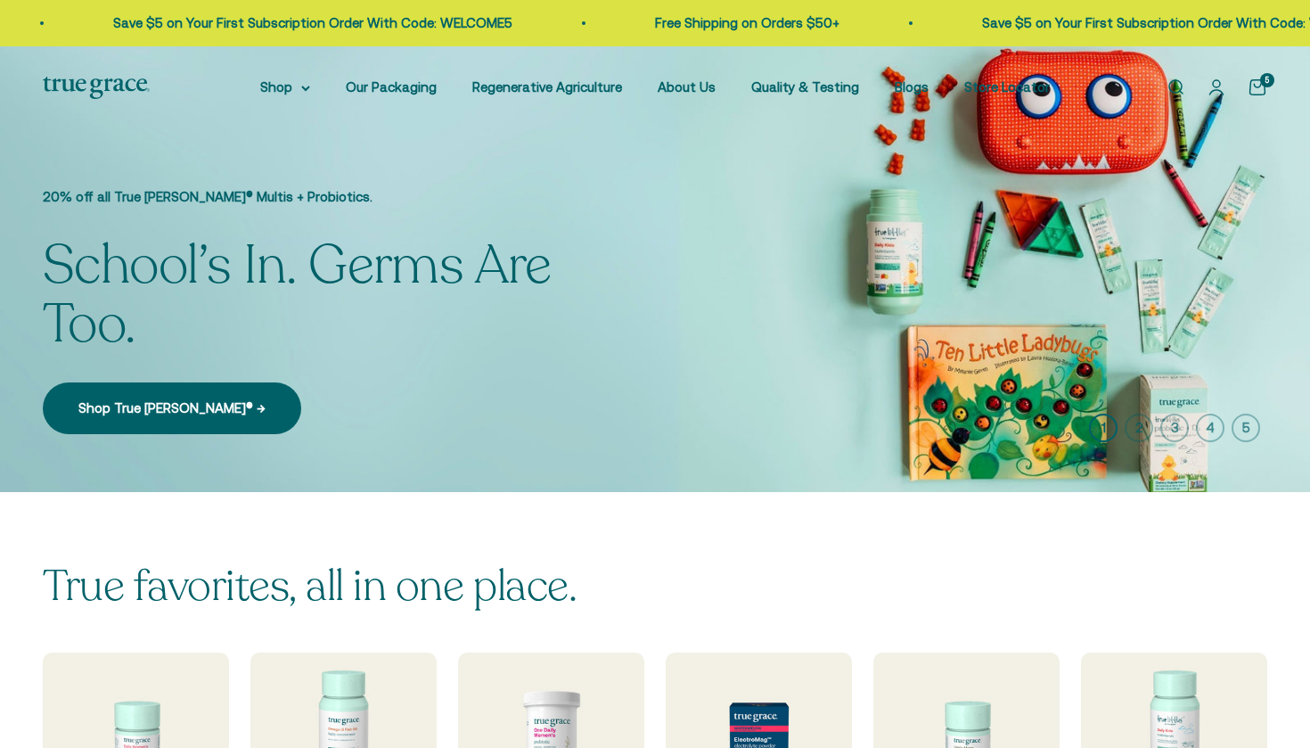
click at [1263, 86] on cart-count "5" at bounding box center [1267, 80] width 14 height 14
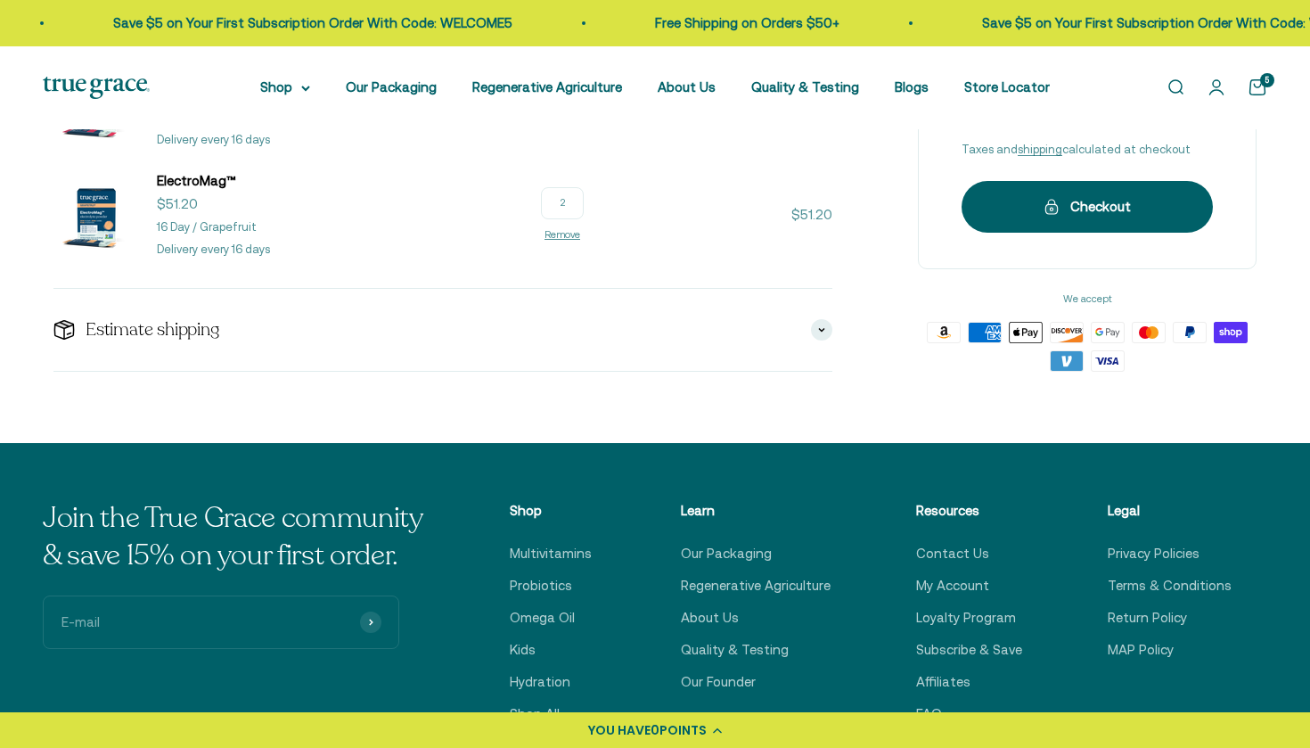
scroll to position [495, 0]
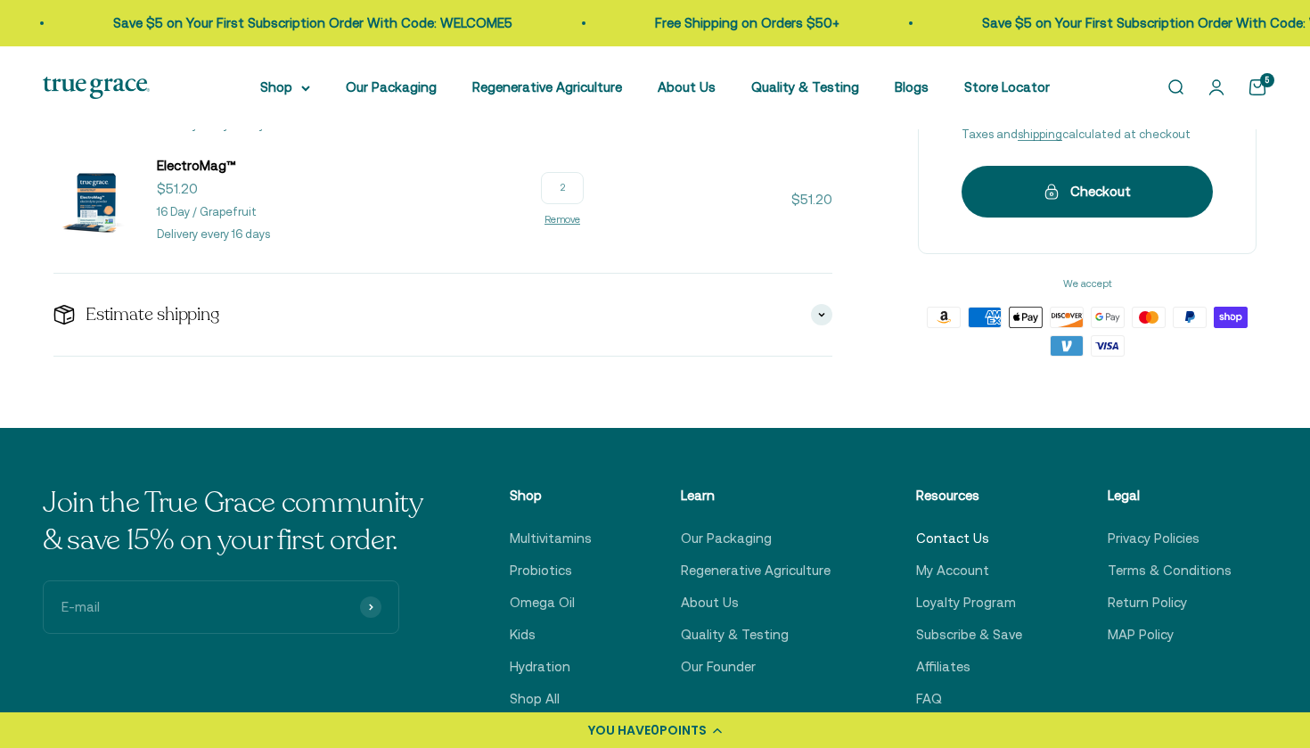
click at [962, 539] on link "Contact Us" at bounding box center [952, 538] width 73 height 21
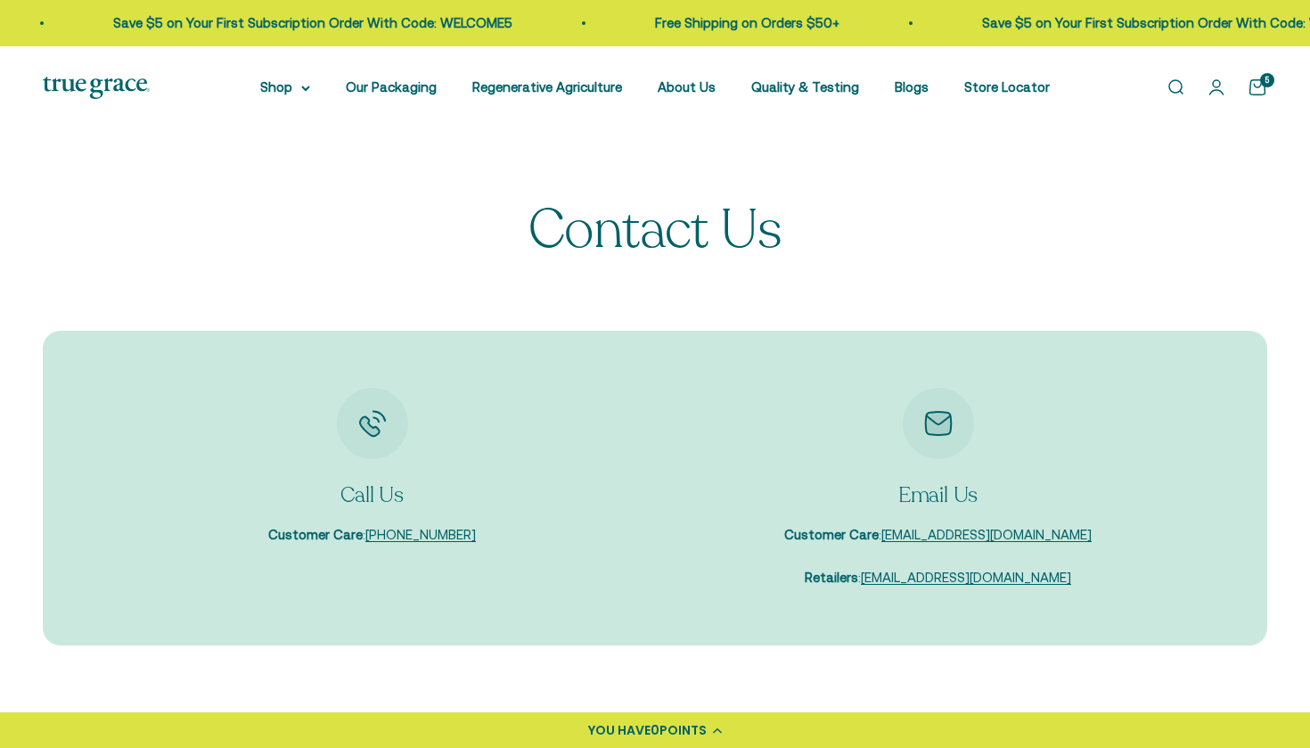
click at [1264, 89] on link "Open cart 5" at bounding box center [1258, 88] width 20 height 20
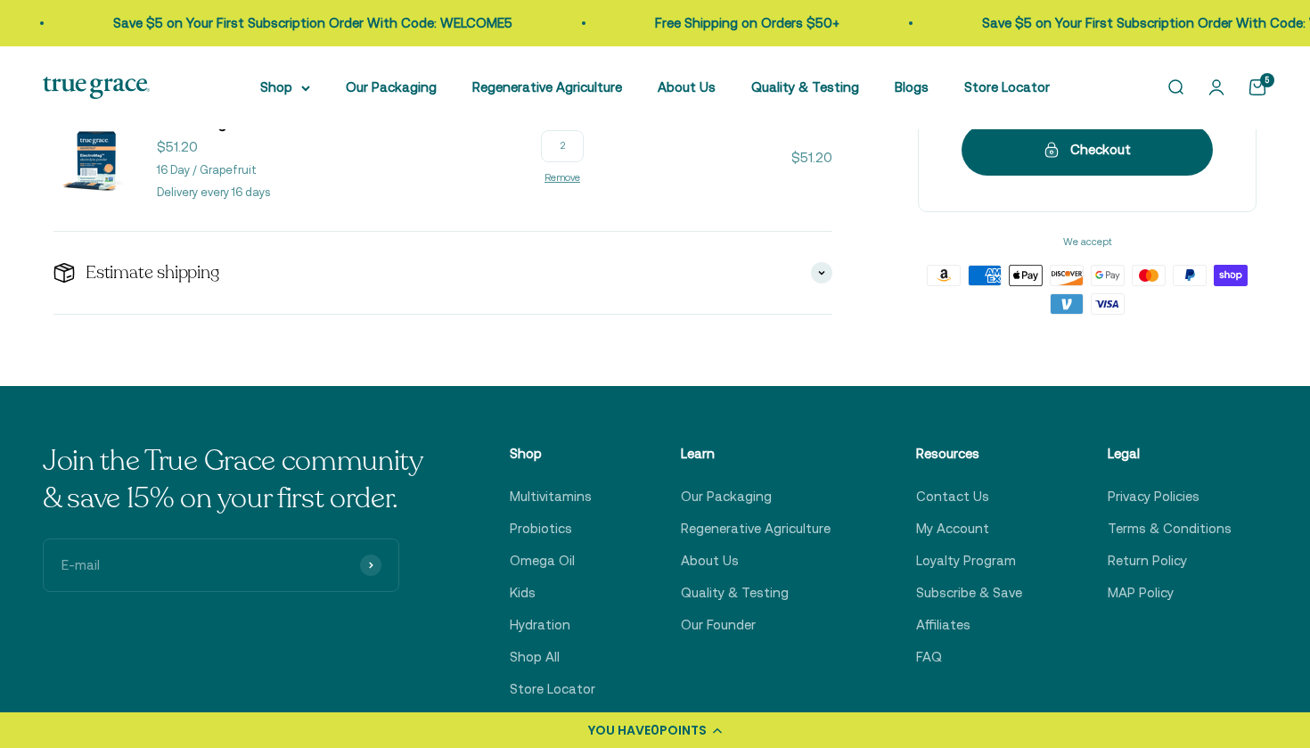
scroll to position [574, 0]
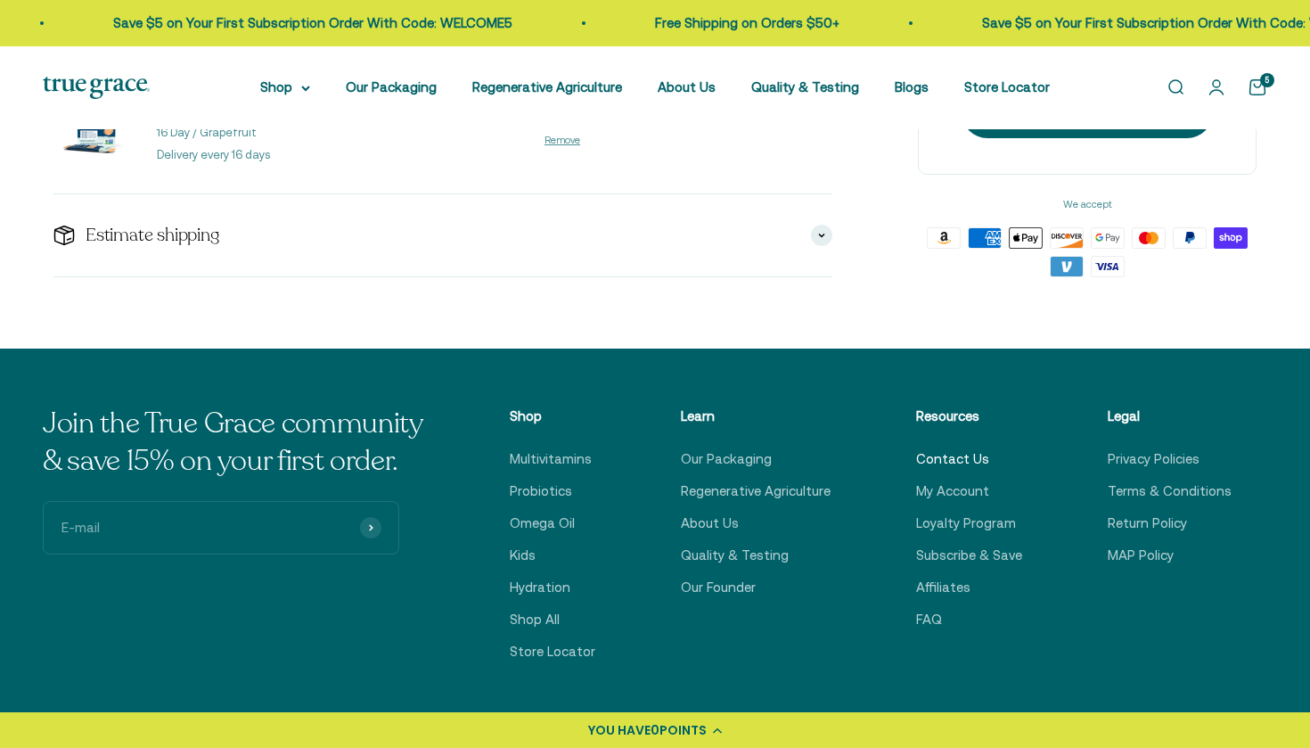
click at [982, 452] on link "Contact Us" at bounding box center [952, 458] width 73 height 21
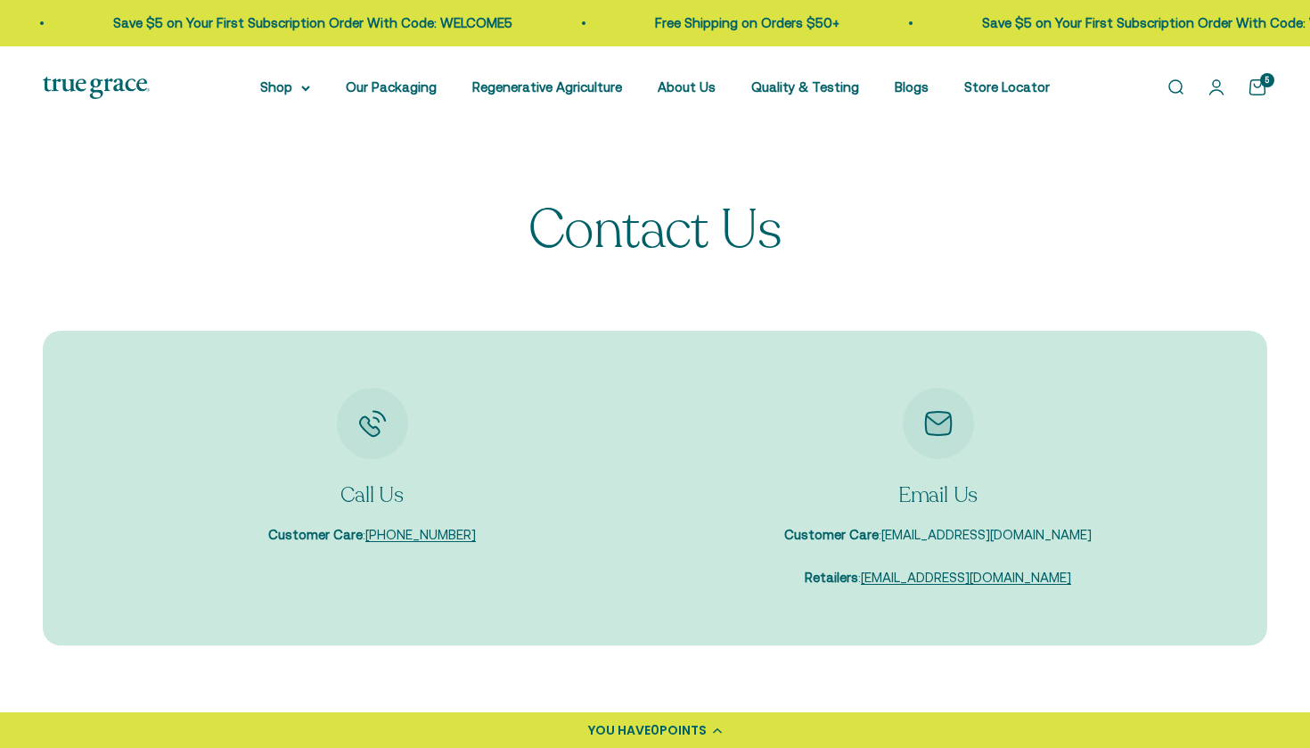
drag, startPoint x: 1085, startPoint y: 528, endPoint x: 911, endPoint y: 536, distance: 174.8
click at [911, 536] on div "Email Us Customer Care : [EMAIL_ADDRESS][DOMAIN_NAME] Retailers : [EMAIL_ADDRES…" at bounding box center [938, 488] width 530 height 201
copy p ": [EMAIL_ADDRESS][DOMAIN_NAME]"
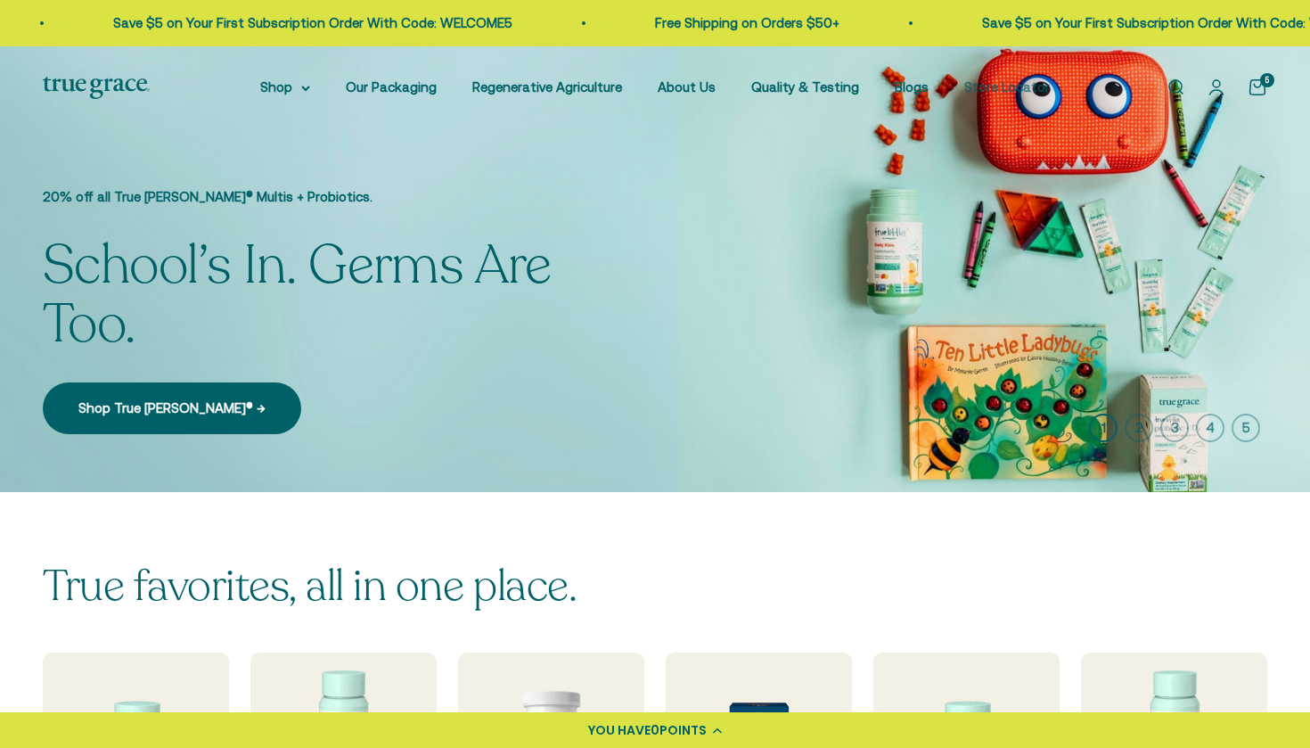
click at [1037, 90] on link "Store Locator" at bounding box center [1007, 86] width 86 height 15
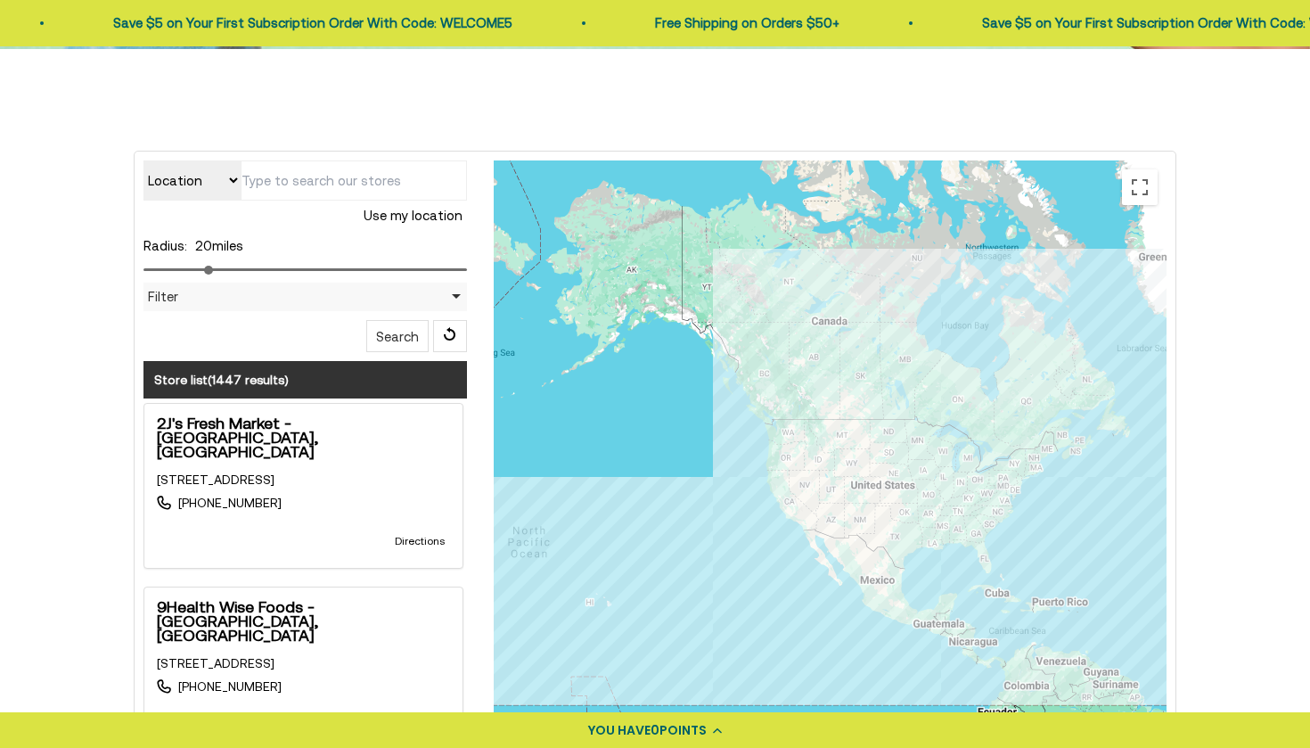
scroll to position [391, 0]
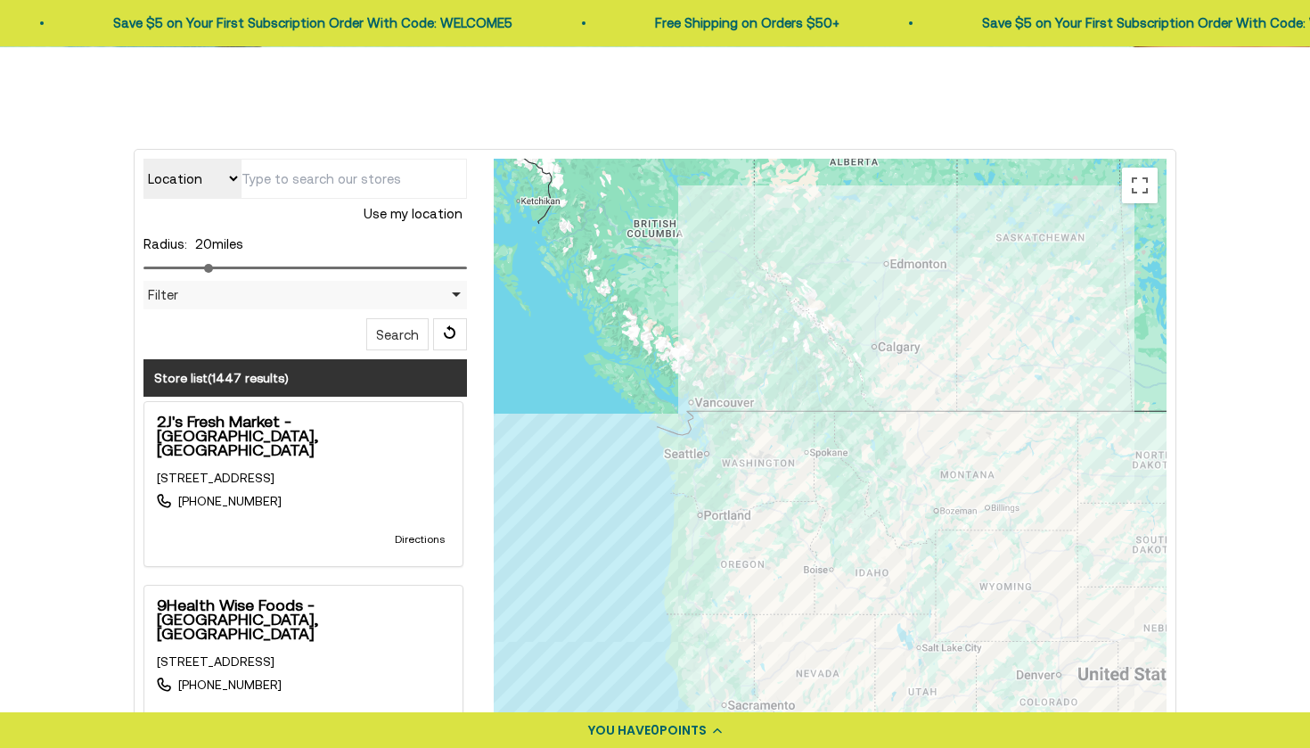
drag, startPoint x: 680, startPoint y: 510, endPoint x: 794, endPoint y: 444, distance: 131.8
click at [794, 444] on div at bounding box center [830, 515] width 673 height 713
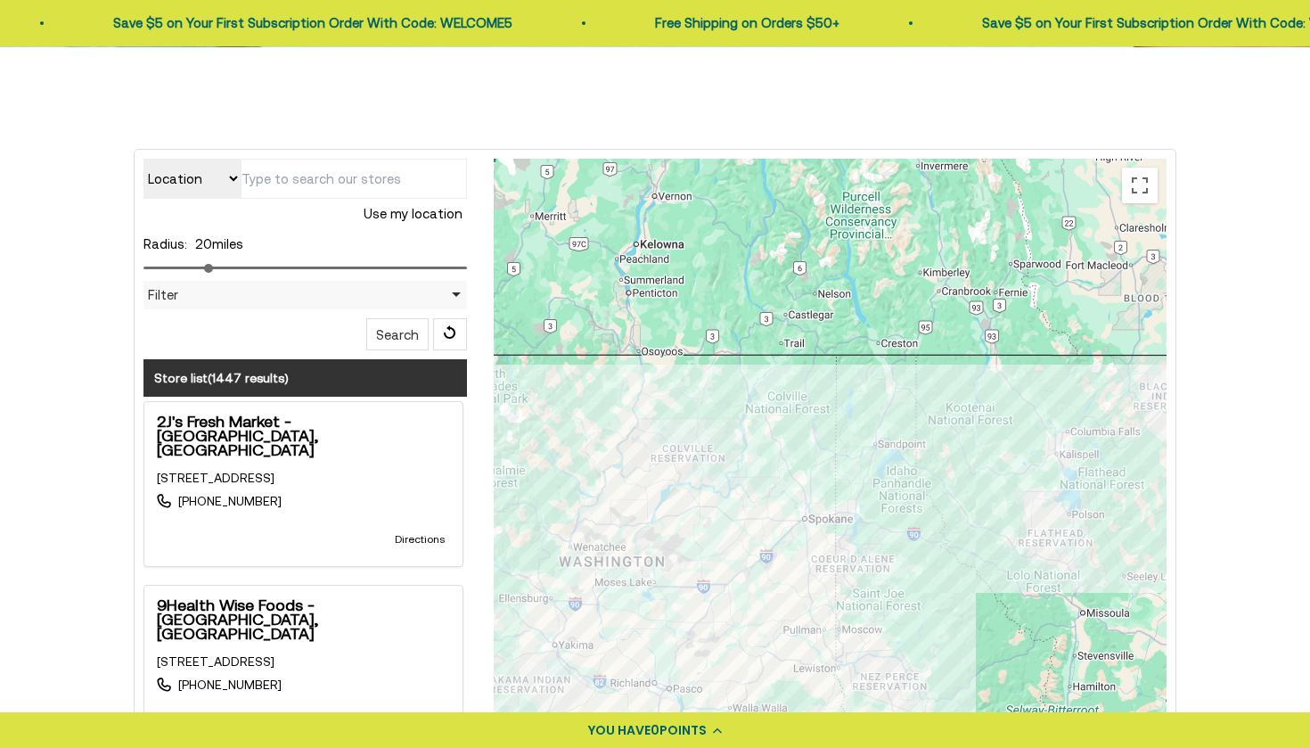
drag, startPoint x: 1026, startPoint y: 417, endPoint x: 957, endPoint y: 463, distance: 82.8
click at [958, 463] on div at bounding box center [830, 515] width 673 height 713
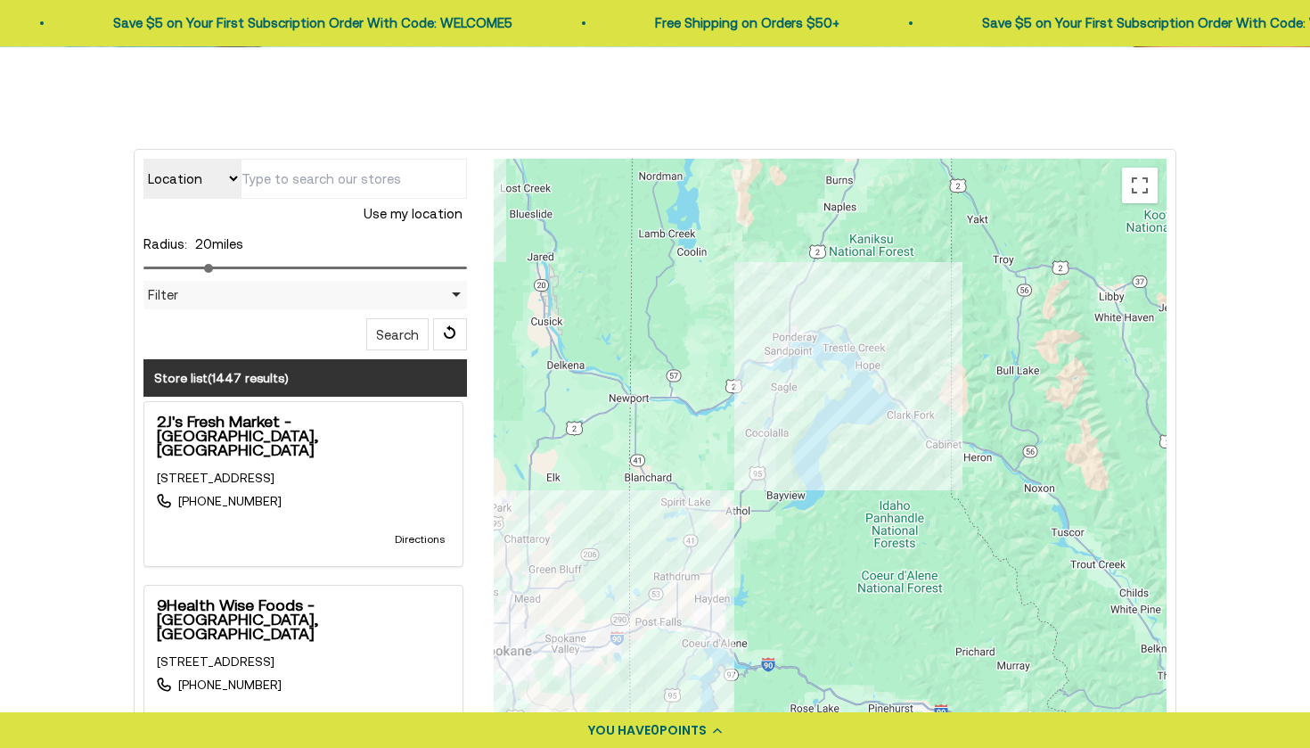
click at [720, 613] on div at bounding box center [830, 515] width 673 height 713
